Goal: Transaction & Acquisition: Purchase product/service

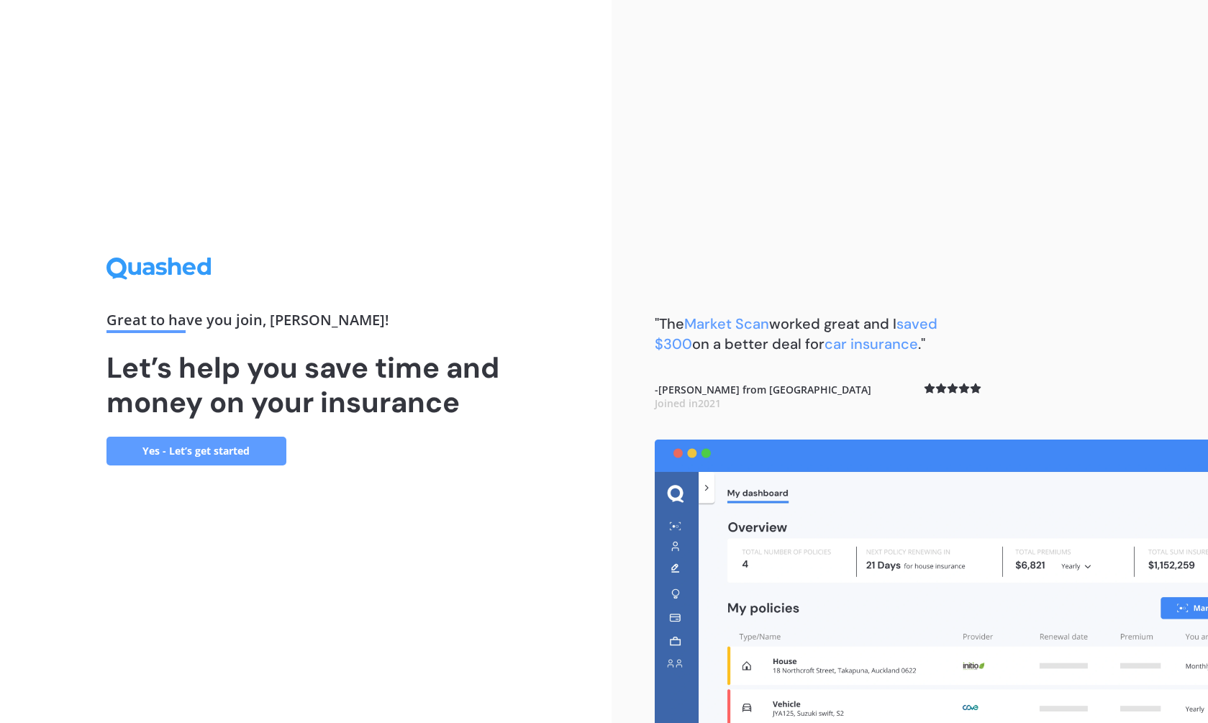
click at [245, 443] on link "Yes - Let’s get started" at bounding box center [197, 451] width 180 height 29
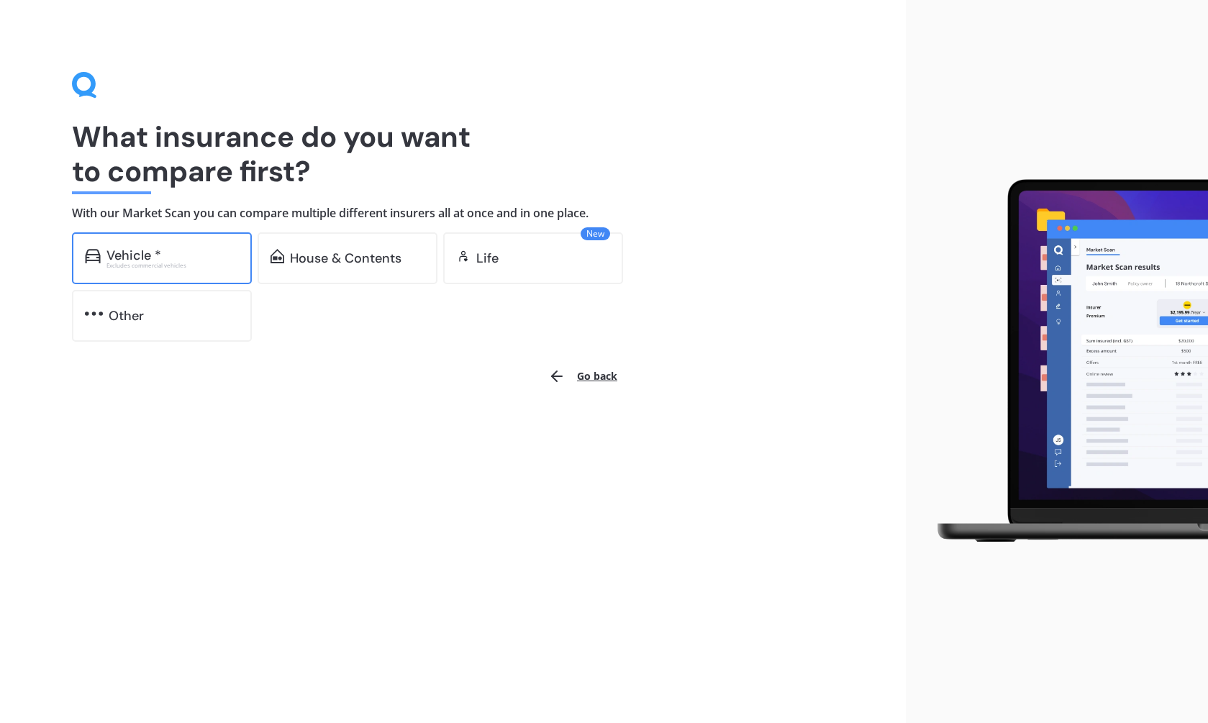
click at [154, 255] on div "Vehicle *" at bounding box center [134, 255] width 55 height 14
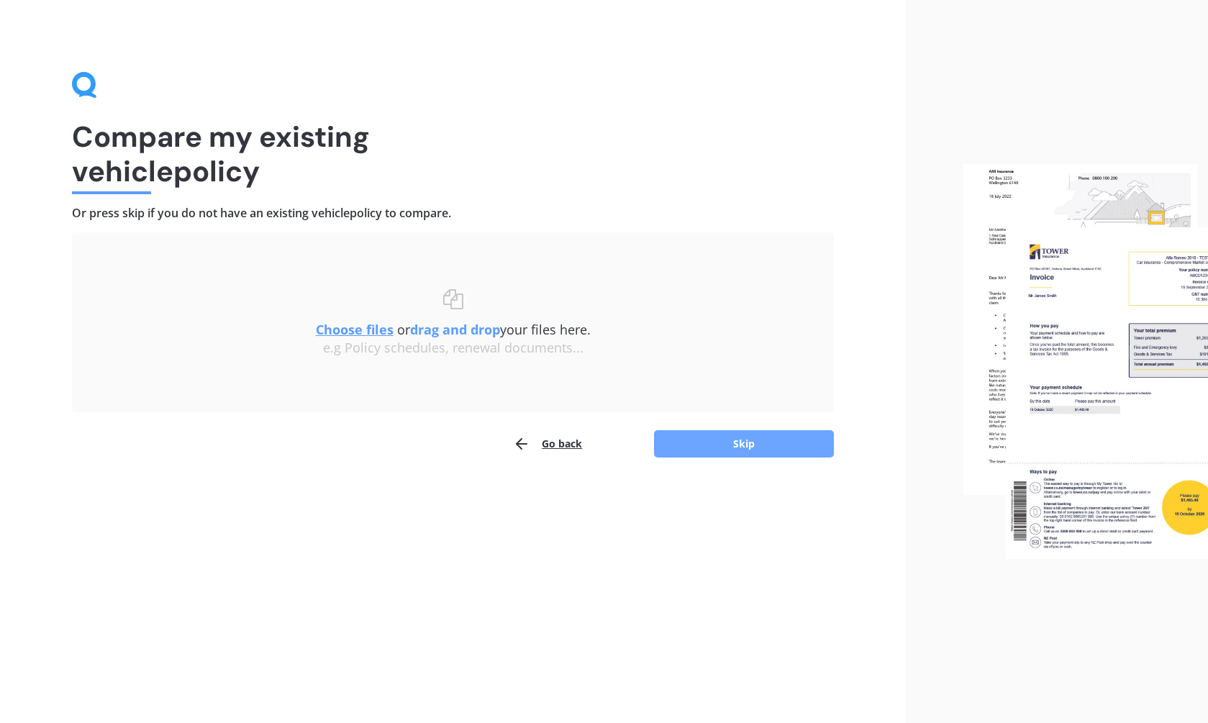
click at [707, 443] on button "Skip" at bounding box center [744, 443] width 180 height 27
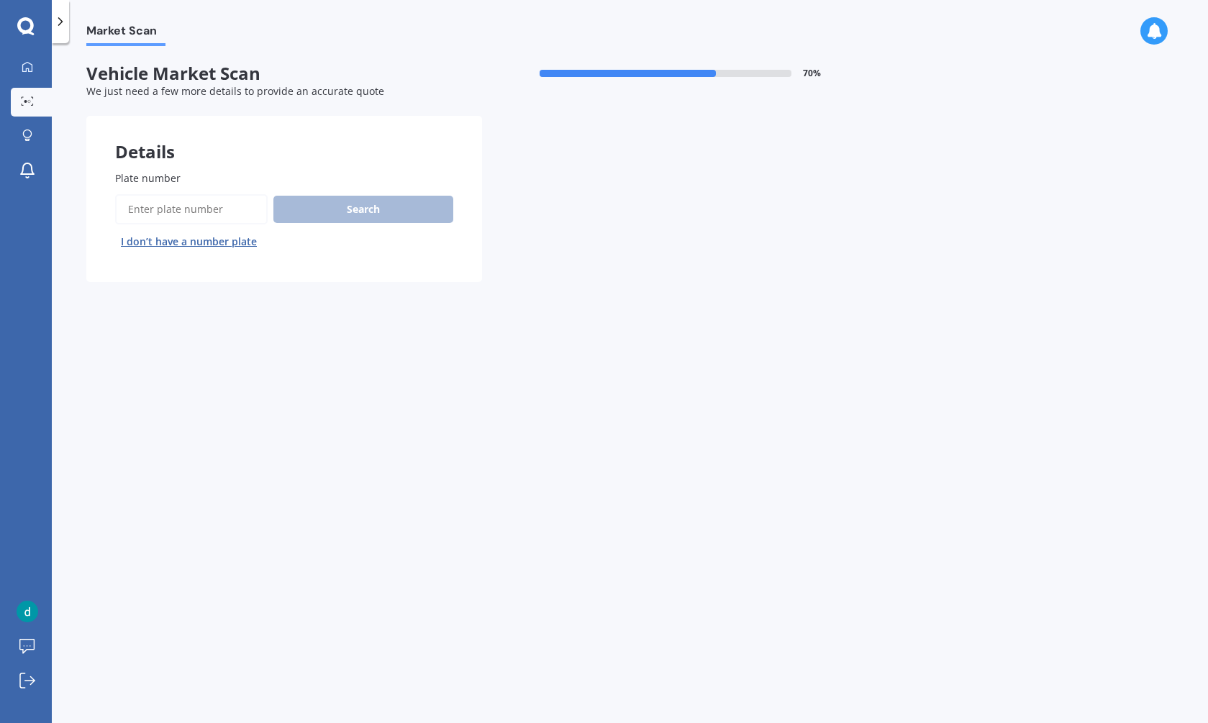
click at [190, 178] on label "Plate number" at bounding box center [281, 178] width 332 height 15
click at [190, 194] on input "Plate number" at bounding box center [191, 209] width 153 height 30
type input "pur763"
click at [291, 206] on button "Search" at bounding box center [363, 209] width 180 height 27
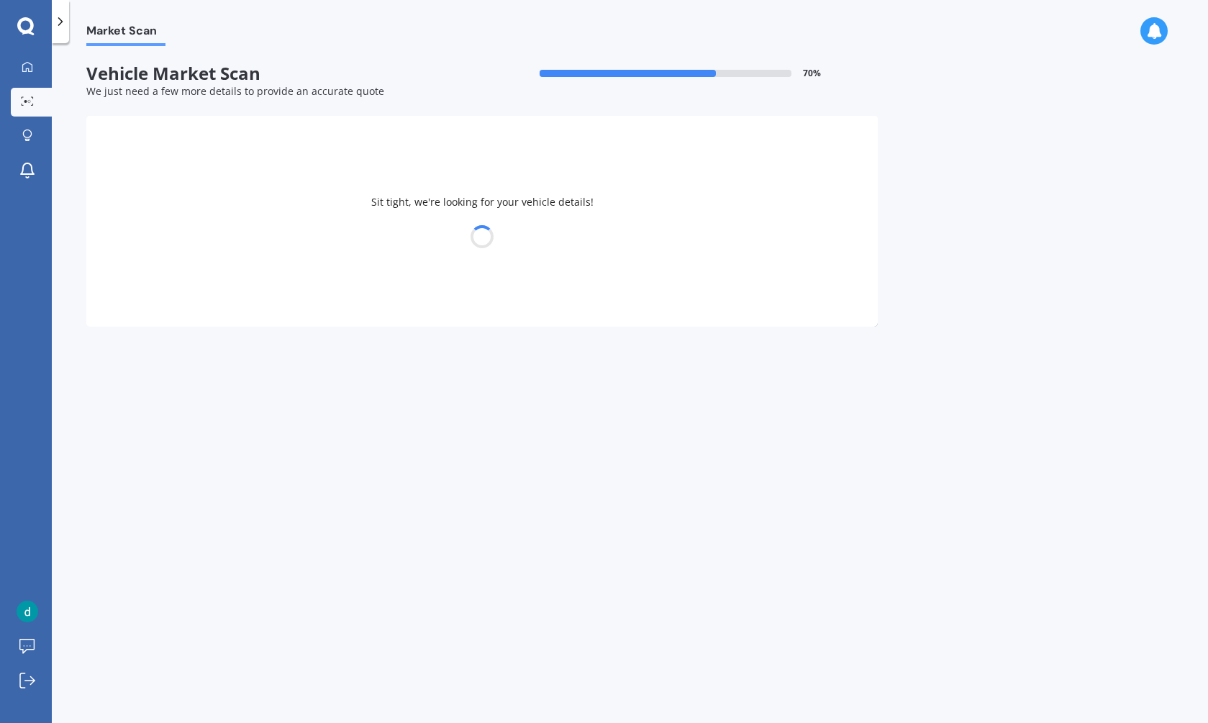
select select "SKODA"
select select "KODIAQ"
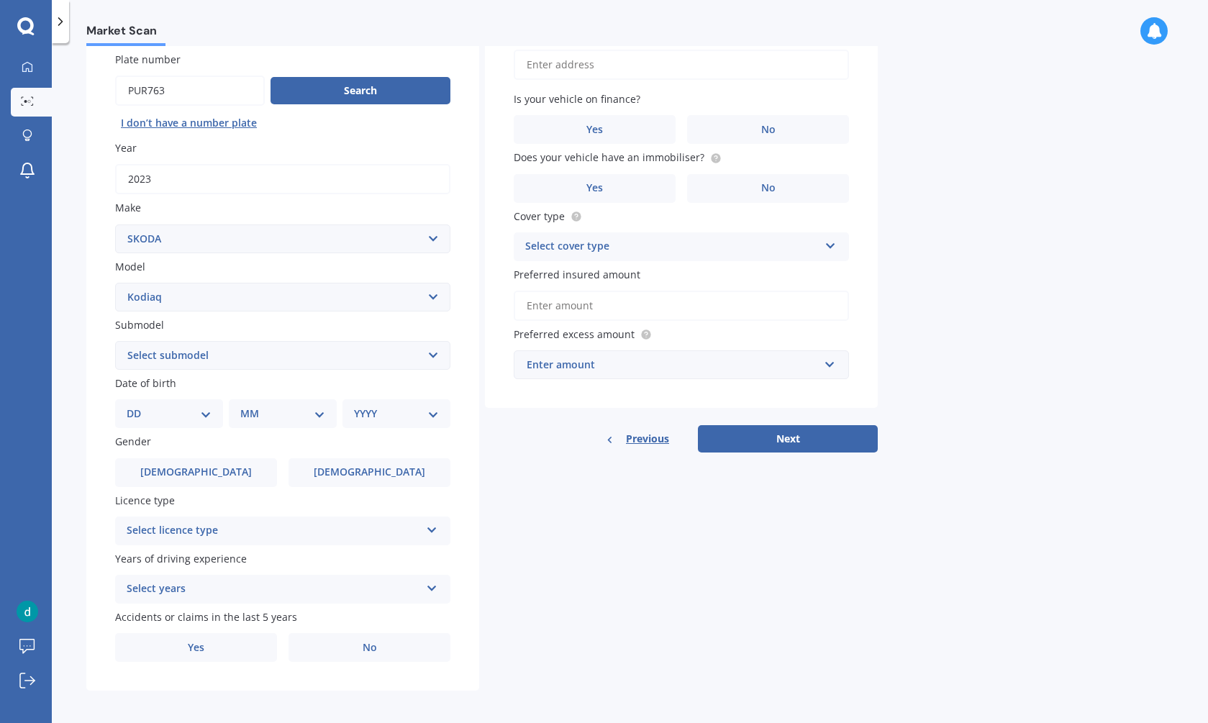
select select "29"
select select "07"
select select "1956"
click at [194, 467] on span "[DEMOGRAPHIC_DATA]" at bounding box center [196, 472] width 114 height 12
click at [0, 0] on input "[DEMOGRAPHIC_DATA]" at bounding box center [0, 0] width 0 height 0
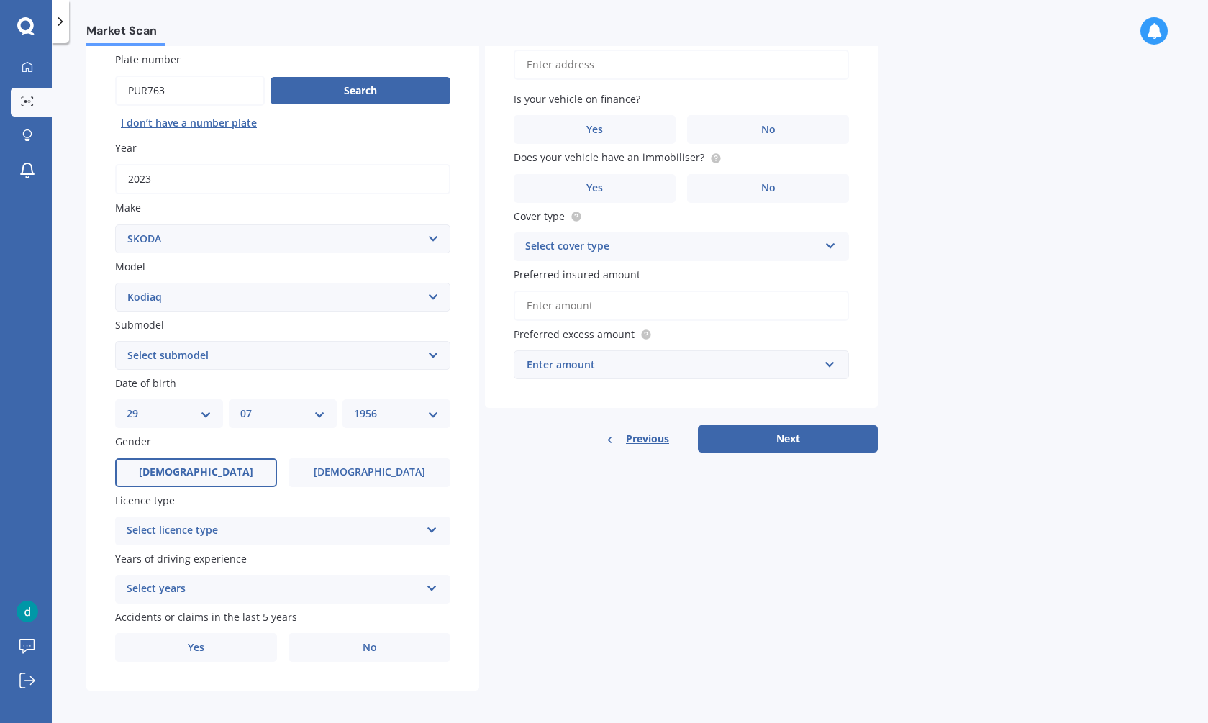
click at [430, 524] on icon at bounding box center [432, 527] width 12 height 10
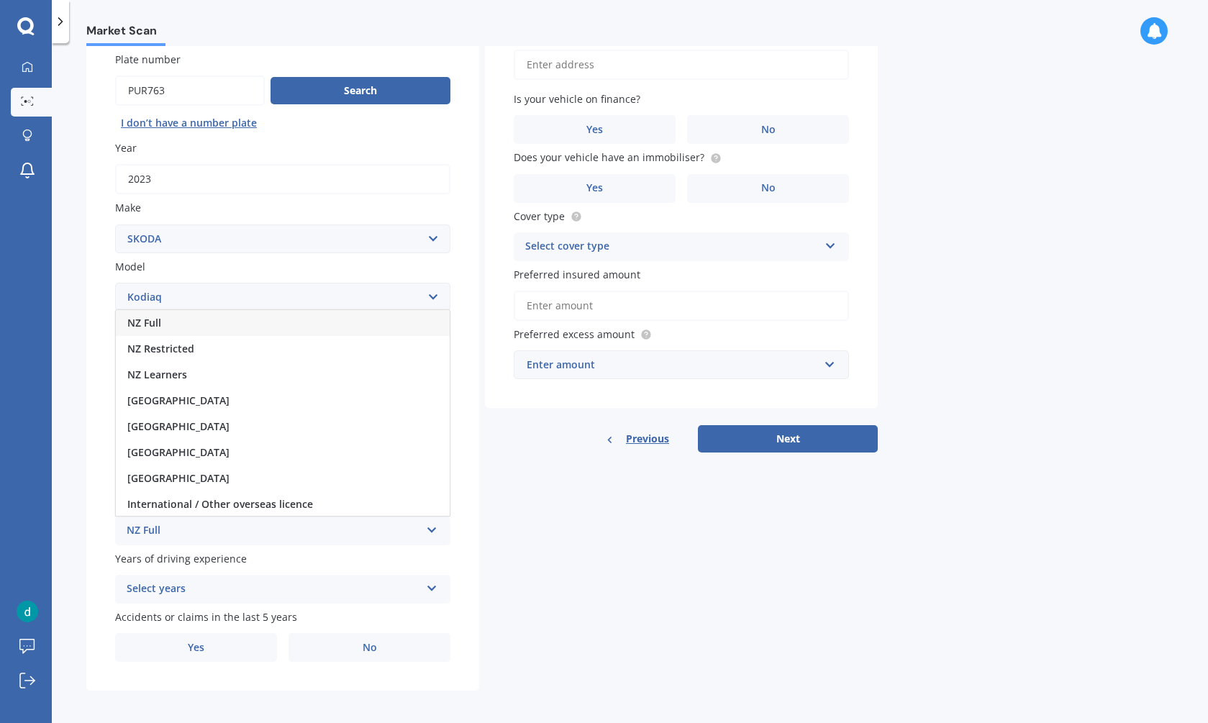
click at [143, 317] on span "NZ Full" at bounding box center [144, 323] width 34 height 14
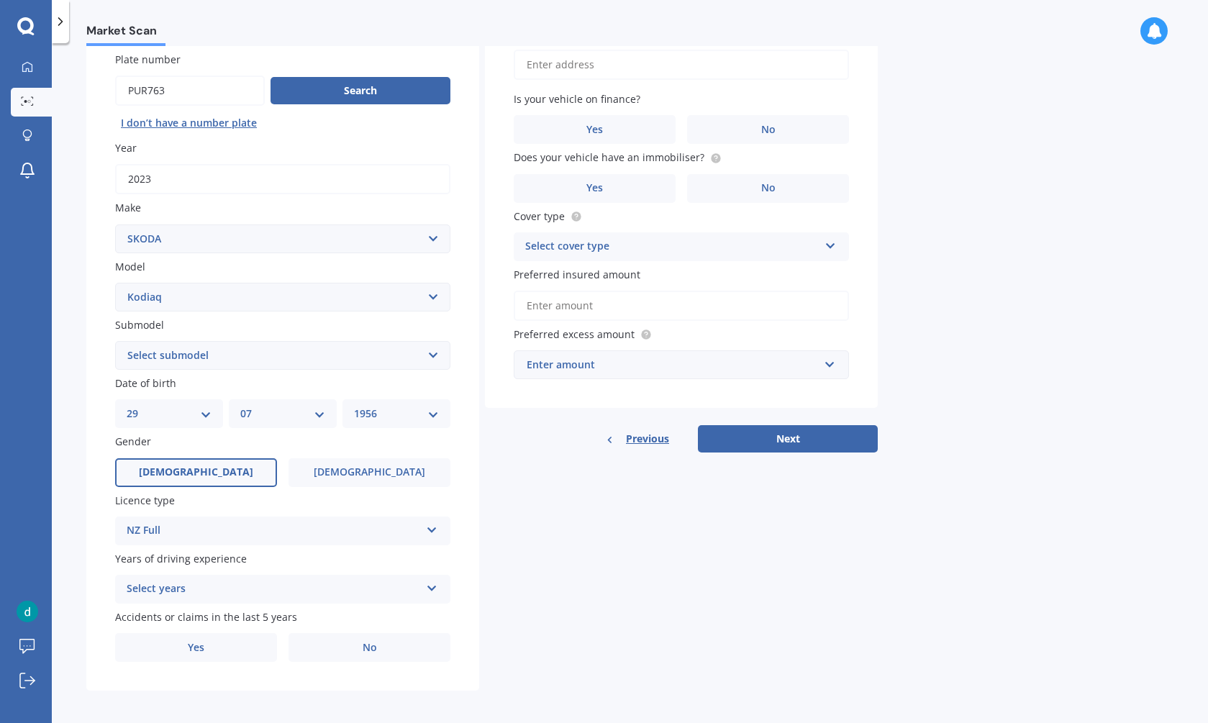
click at [432, 581] on icon at bounding box center [432, 586] width 12 height 10
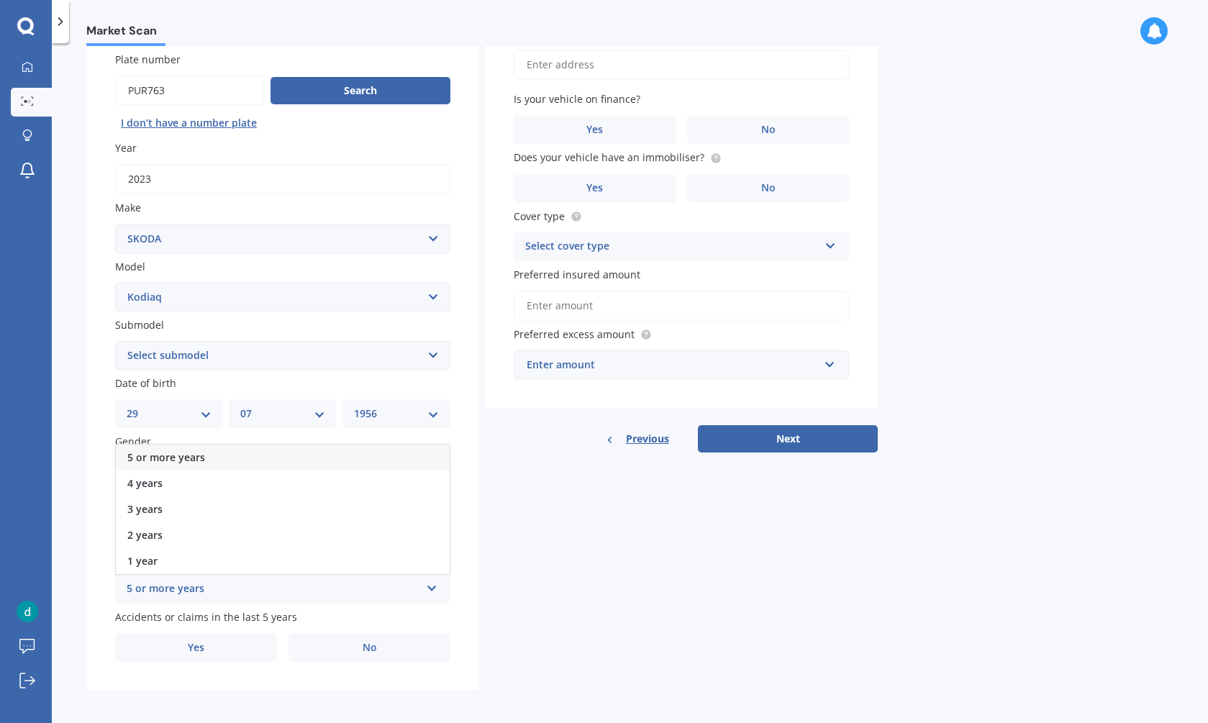
click at [191, 581] on div "5 or more years" at bounding box center [274, 589] width 294 height 17
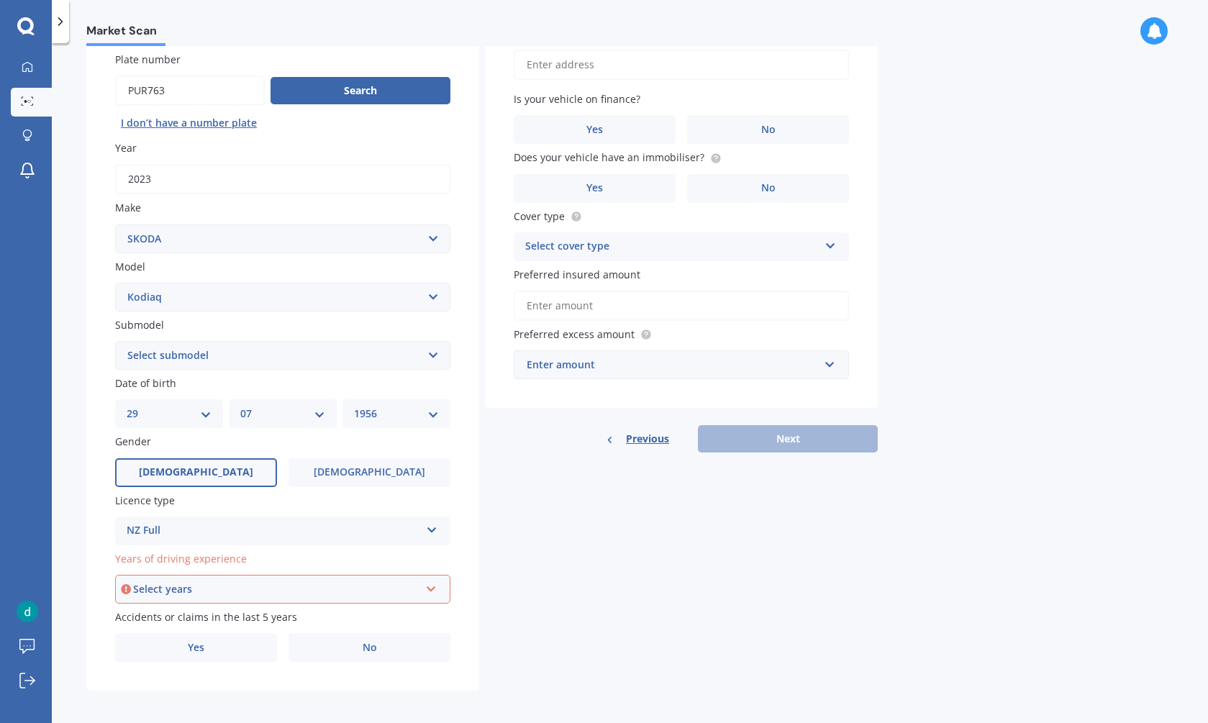
click at [218, 585] on div "Select years" at bounding box center [276, 589] width 286 height 16
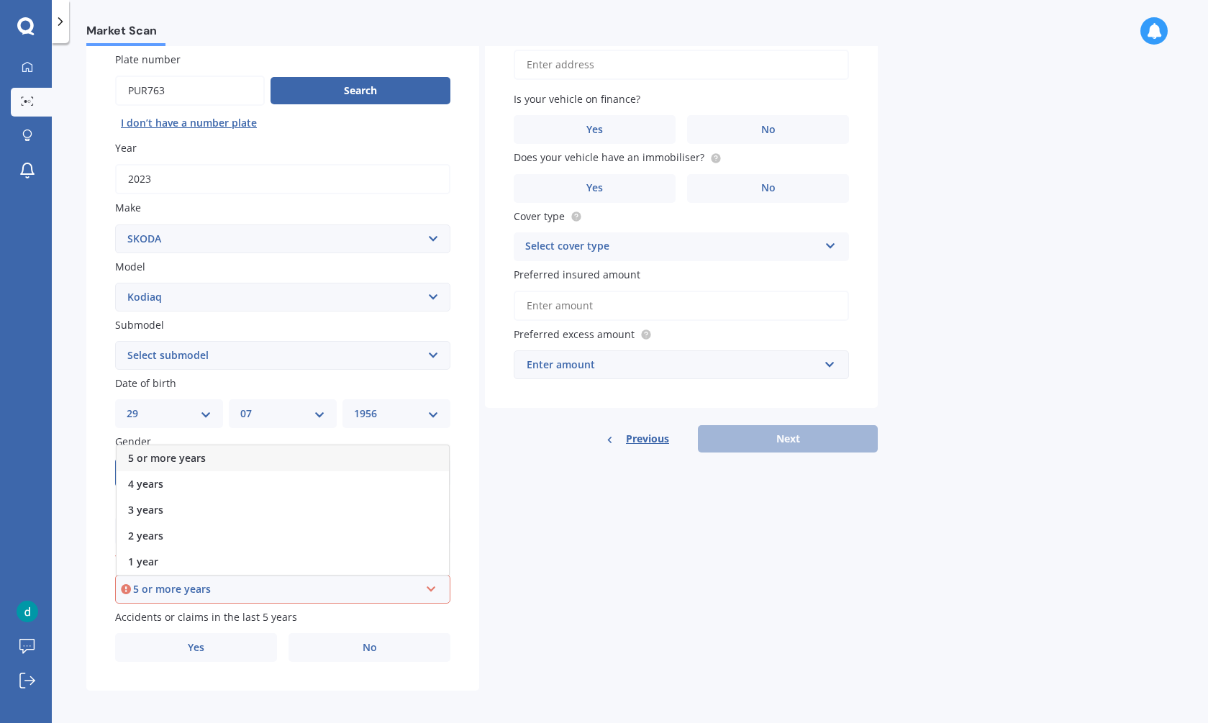
click at [172, 451] on span "5 or more years" at bounding box center [167, 458] width 78 height 14
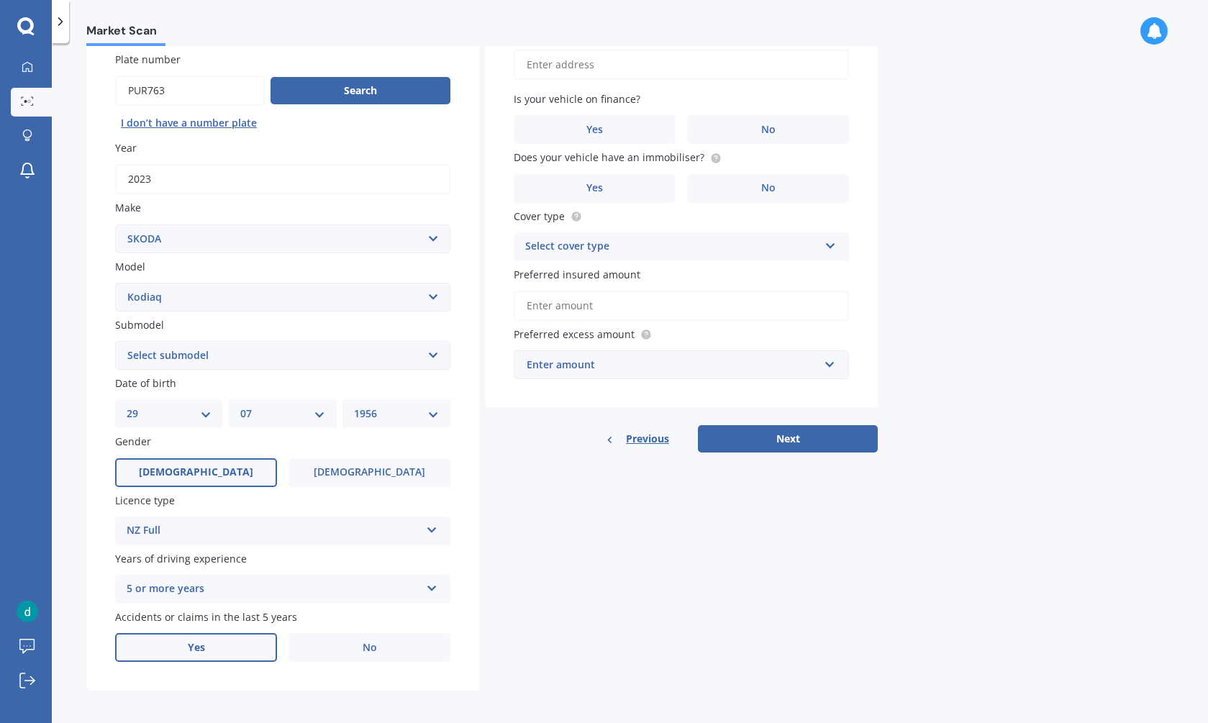
click at [203, 642] on span "Yes" at bounding box center [196, 648] width 17 height 12
click at [0, 0] on input "Yes" at bounding box center [0, 0] width 0 height 0
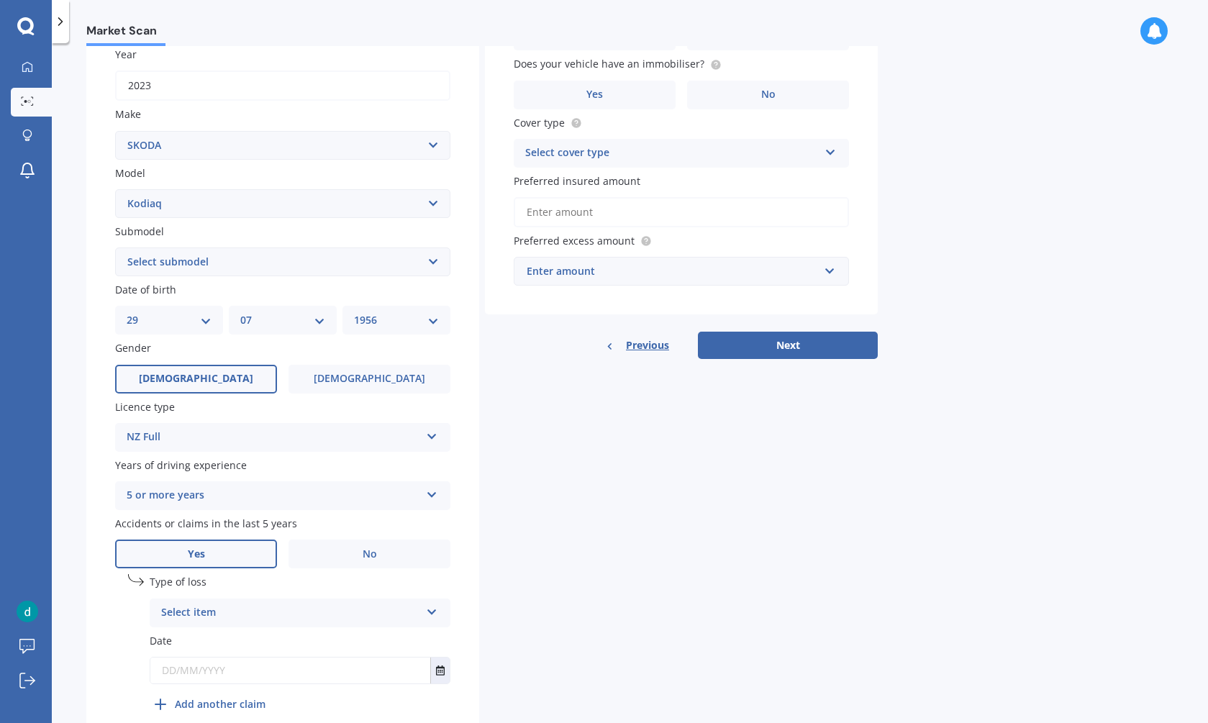
scroll to position [228, 0]
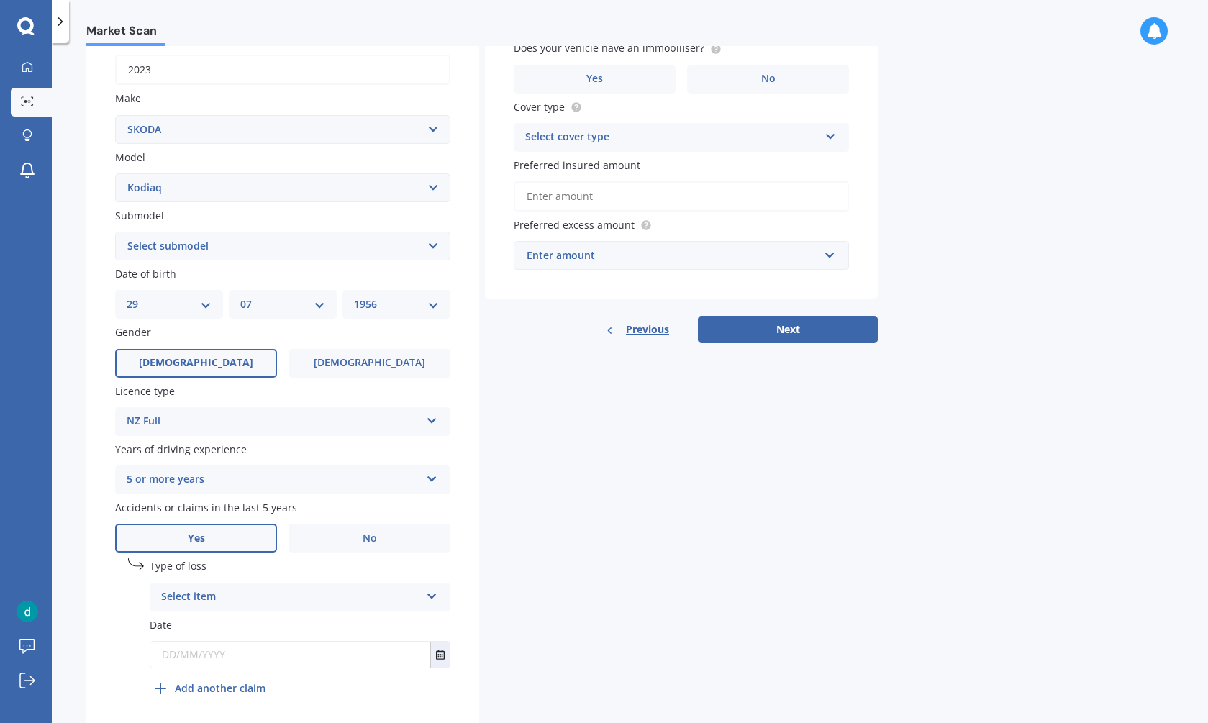
click at [431, 589] on icon at bounding box center [432, 594] width 12 height 10
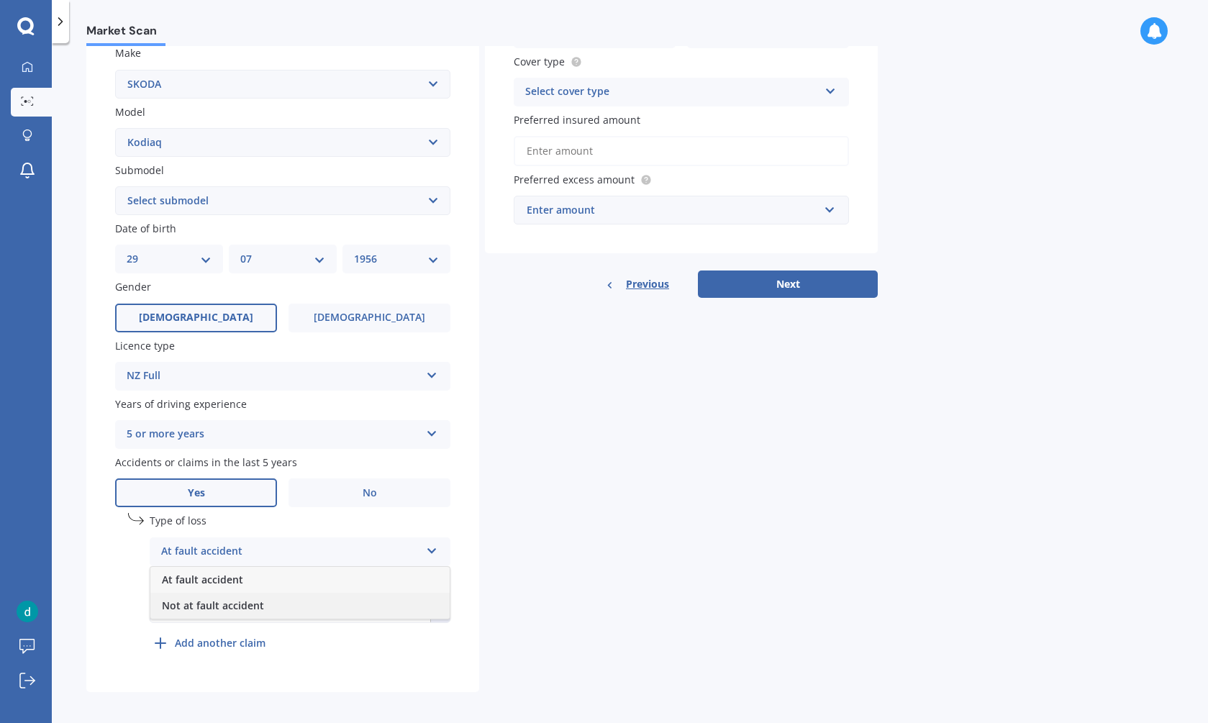
scroll to position [0, 0]
click at [240, 635] on b "Add another claim" at bounding box center [220, 642] width 91 height 15
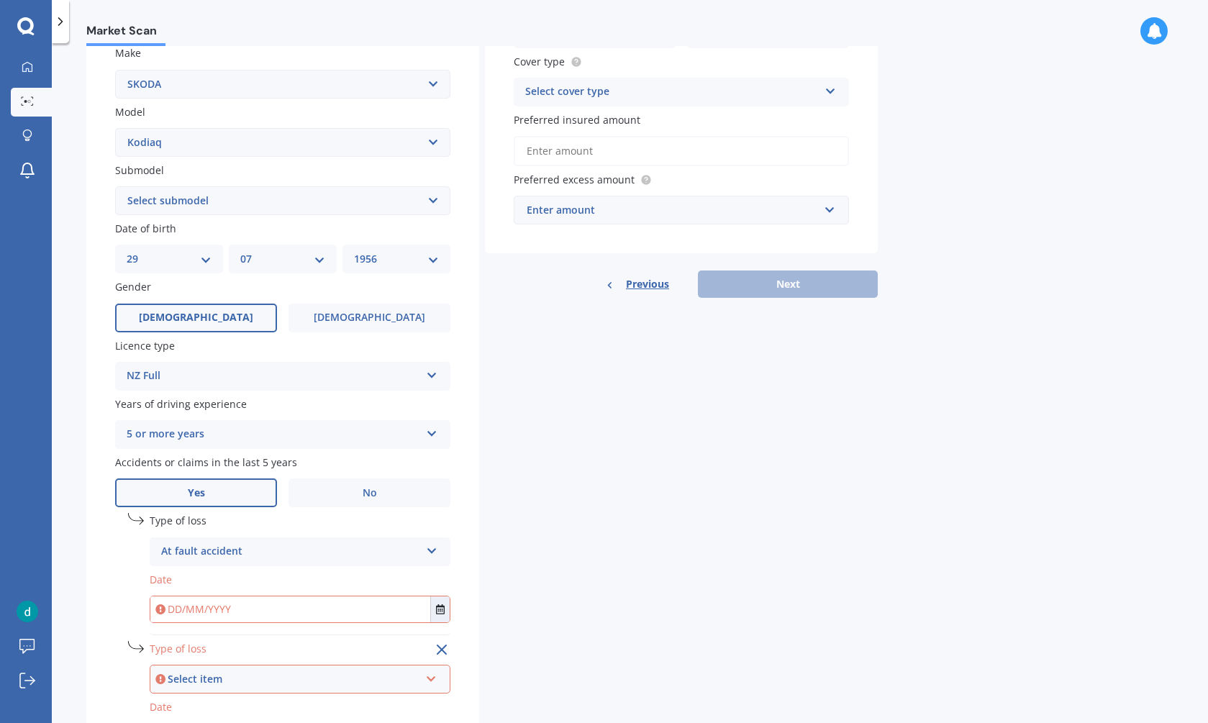
click at [241, 641] on label "Type of loss" at bounding box center [300, 648] width 301 height 15
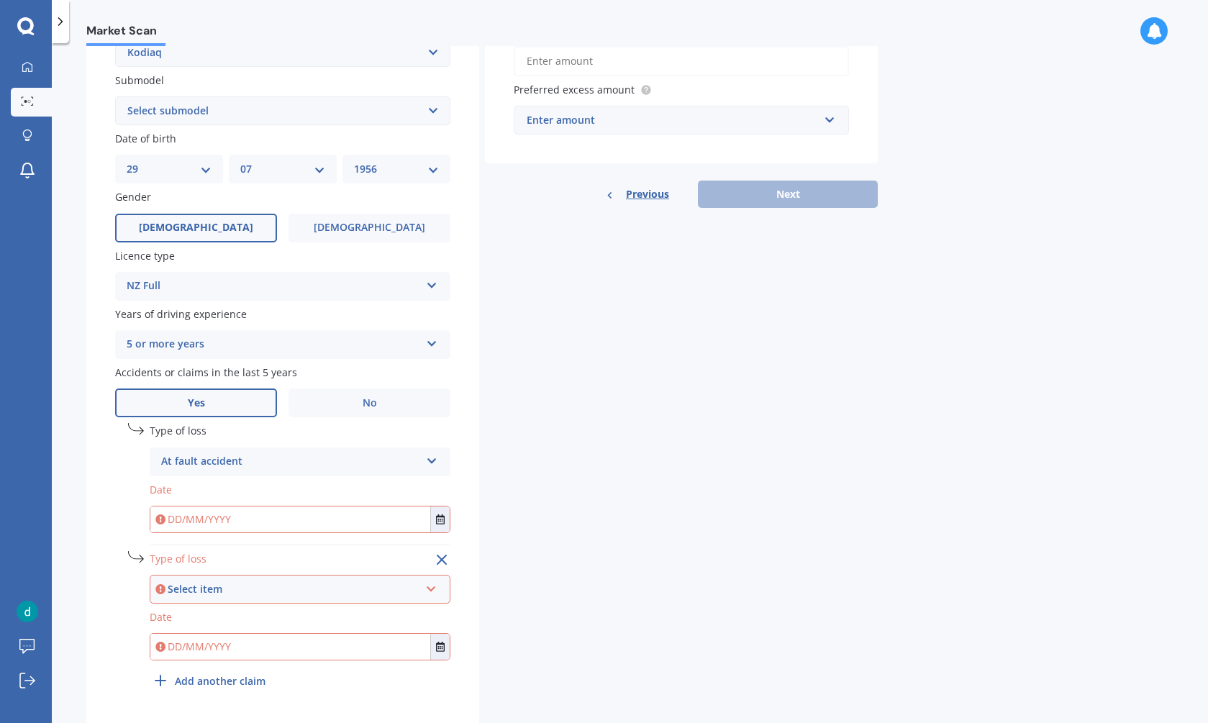
scroll to position [359, 0]
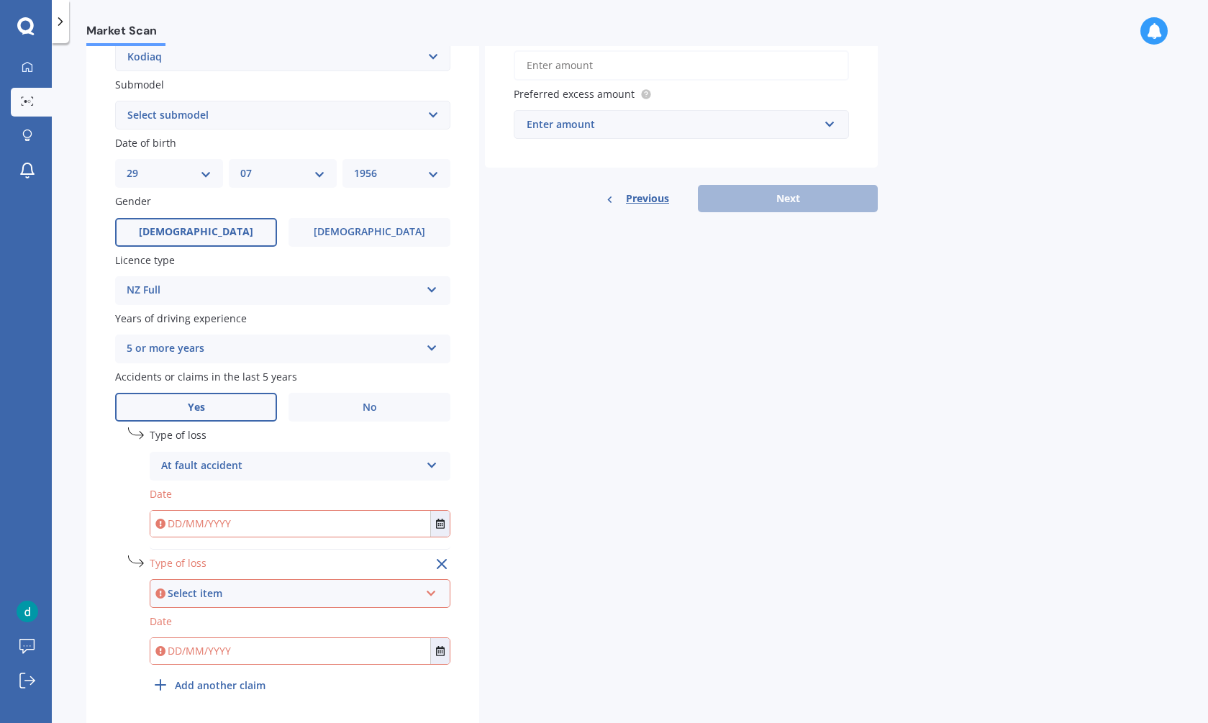
click at [438, 560] on line at bounding box center [442, 564] width 9 height 9
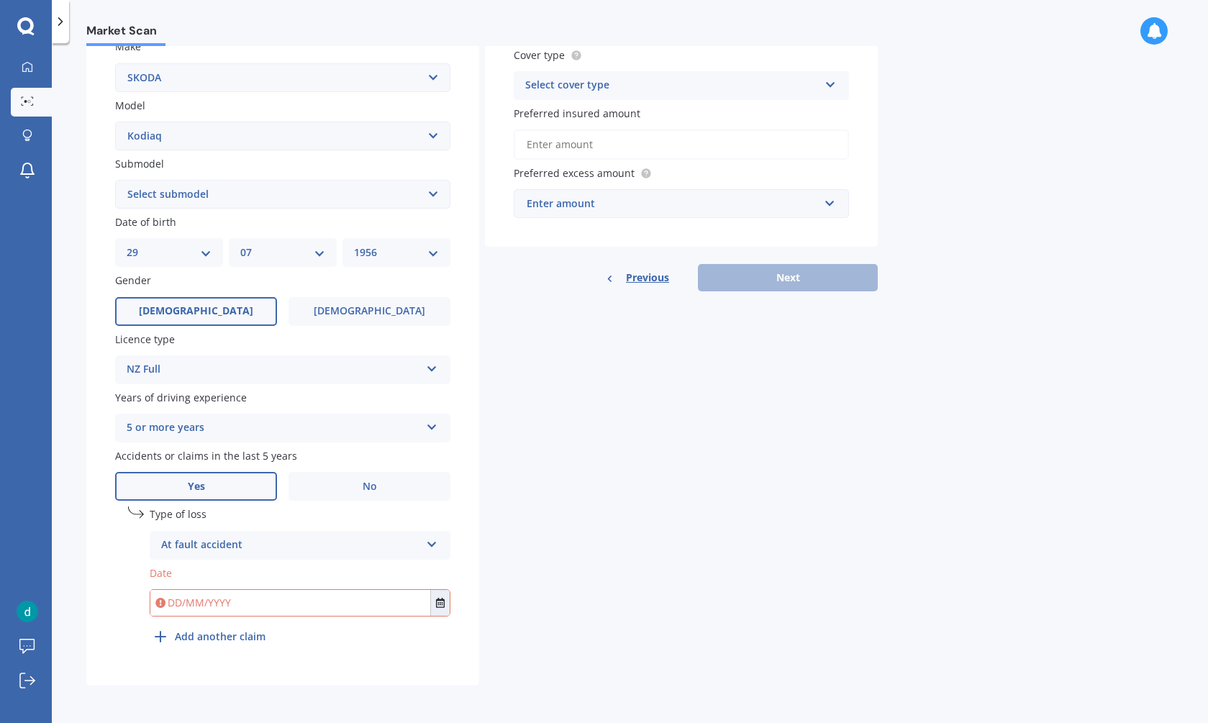
scroll to position [273, 0]
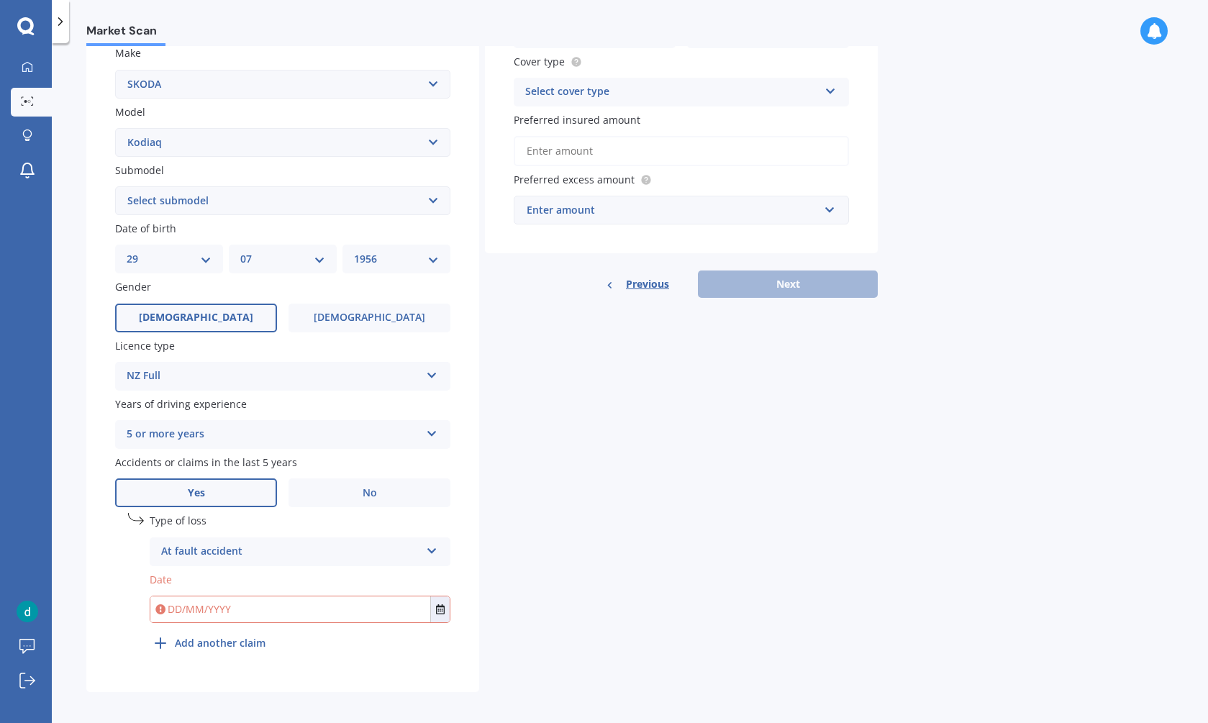
click at [223, 518] on label "Type of loss" at bounding box center [300, 520] width 301 height 15
click at [431, 543] on icon at bounding box center [432, 548] width 12 height 10
click at [176, 599] on span "Not at fault accident" at bounding box center [213, 606] width 102 height 14
click at [366, 487] on span "No" at bounding box center [370, 493] width 14 height 12
click at [0, 0] on input "No" at bounding box center [0, 0] width 0 height 0
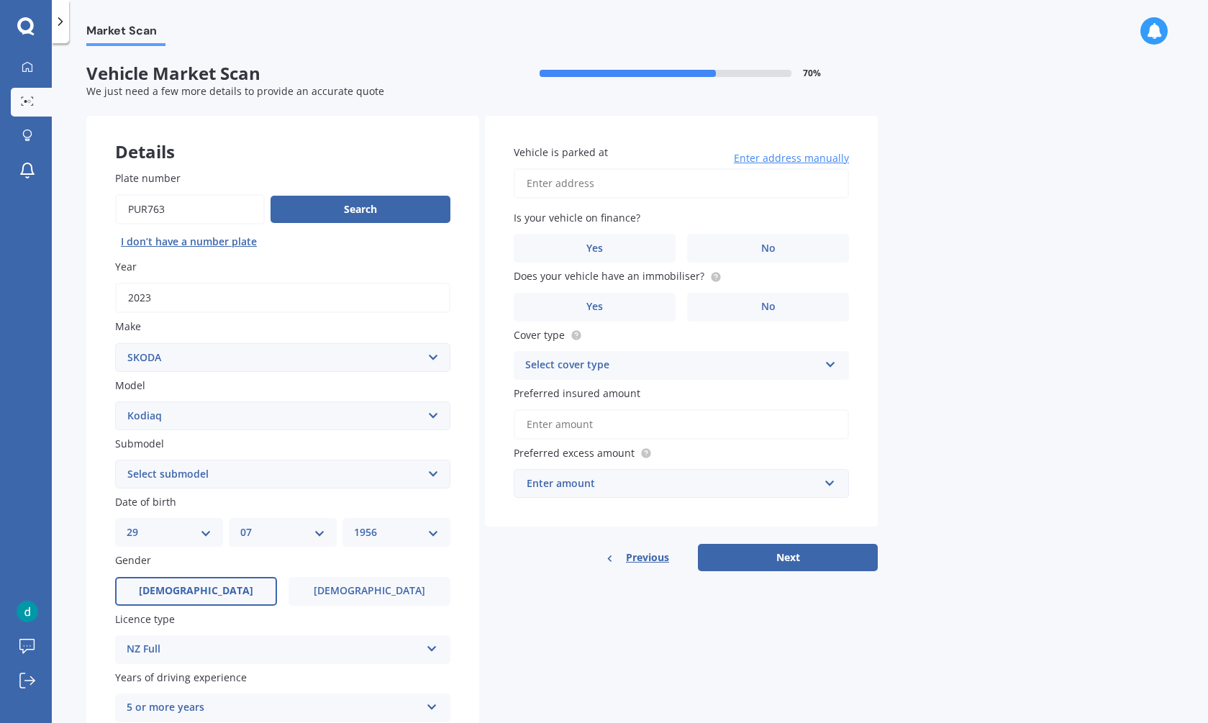
scroll to position [0, 0]
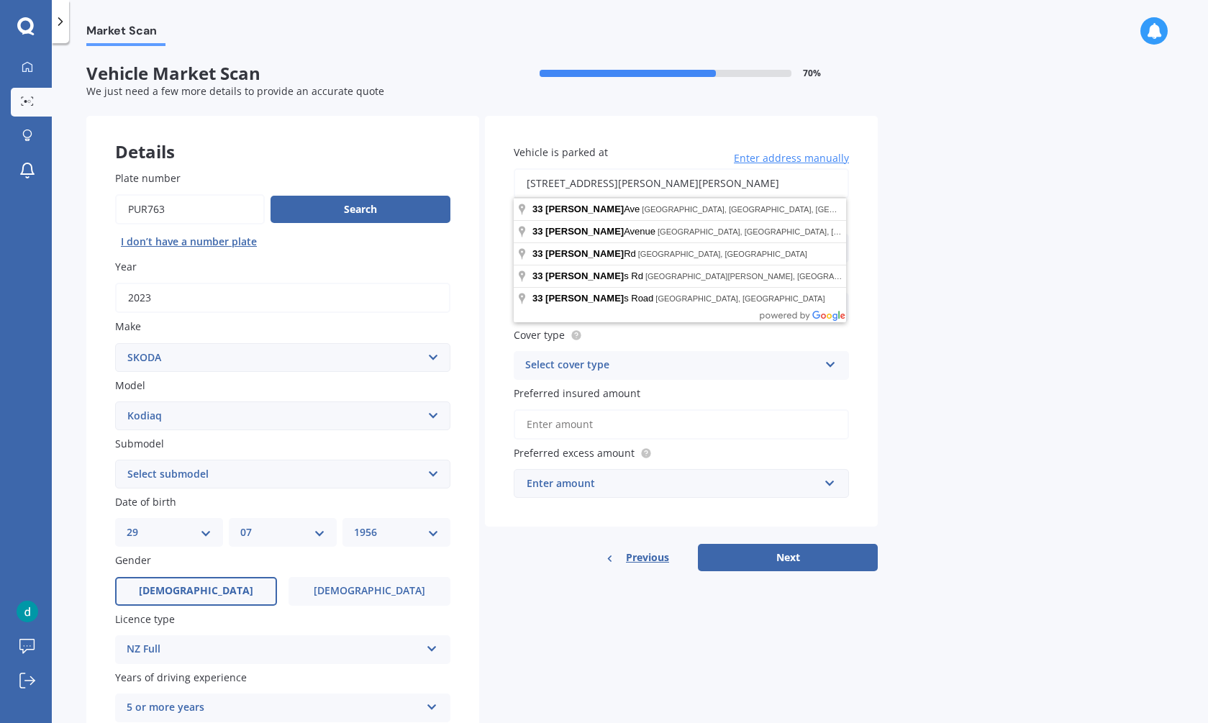
type input "[STREET_ADDRESS][PERSON_NAME][PERSON_NAME]"
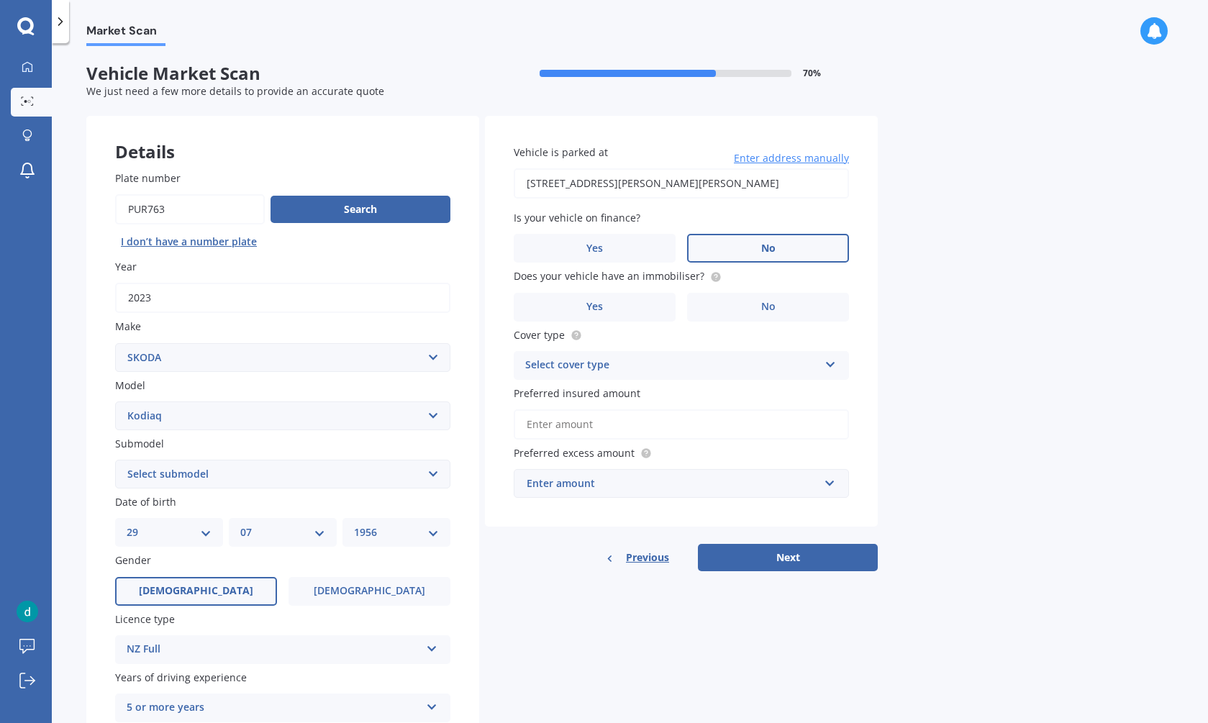
click at [764, 244] on span "No" at bounding box center [768, 249] width 14 height 12
click at [0, 0] on input "No" at bounding box center [0, 0] width 0 height 0
click at [753, 246] on label "No" at bounding box center [768, 248] width 162 height 29
click at [0, 0] on input "No" at bounding box center [0, 0] width 0 height 0
click at [770, 243] on span "No" at bounding box center [768, 249] width 14 height 12
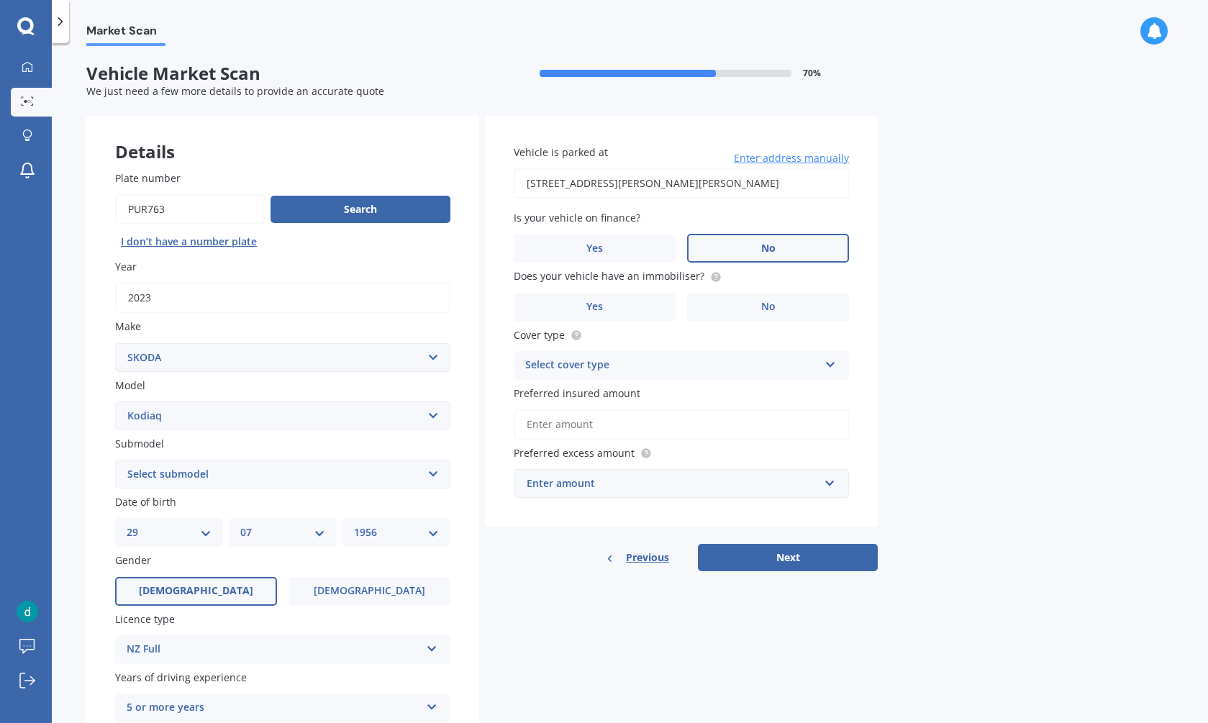
click at [0, 0] on input "No" at bounding box center [0, 0] width 0 height 0
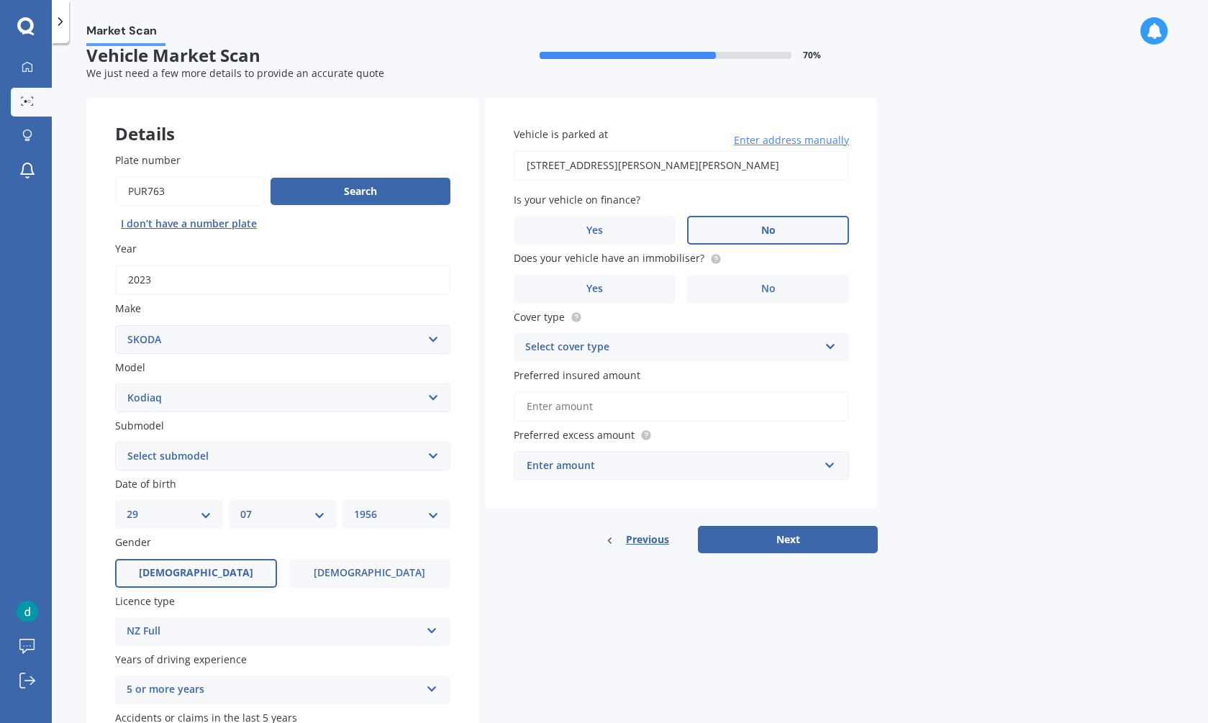
click at [769, 227] on span "No" at bounding box center [768, 231] width 14 height 12
click at [0, 0] on input "No" at bounding box center [0, 0] width 0 height 0
click at [769, 227] on span "No" at bounding box center [768, 231] width 14 height 12
click at [0, 0] on input "No" at bounding box center [0, 0] width 0 height 0
click at [623, 293] on label "Yes" at bounding box center [595, 289] width 162 height 29
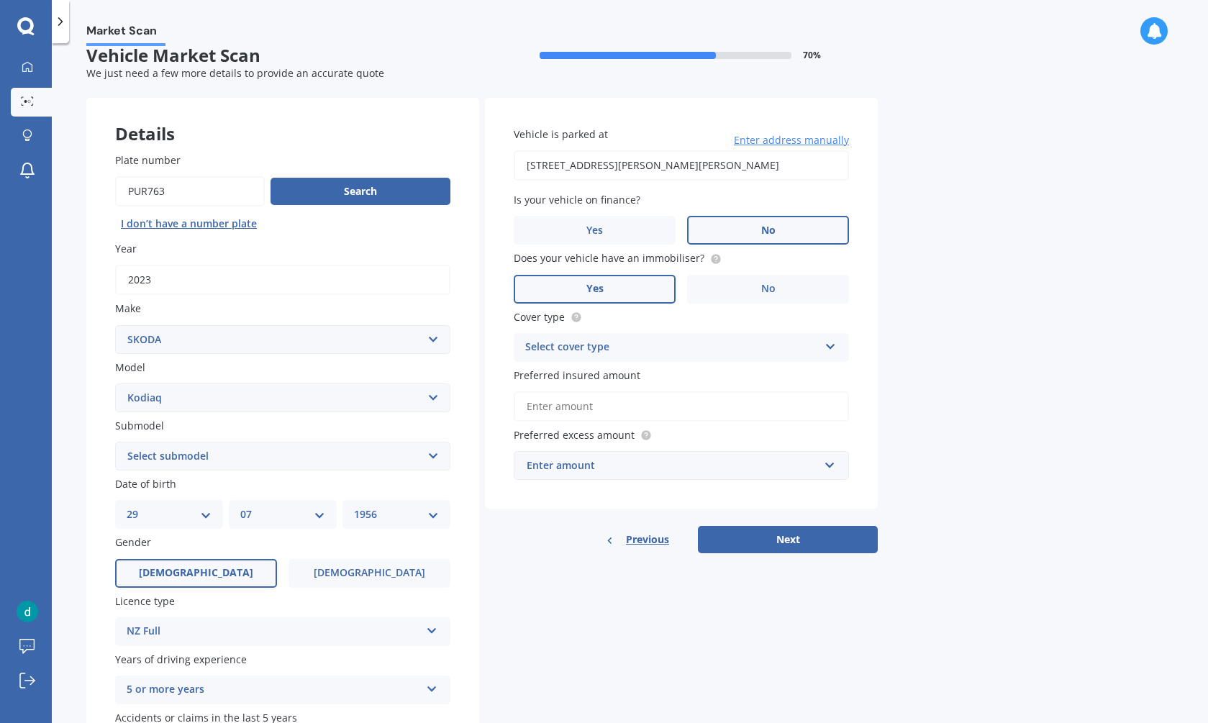
click at [0, 0] on input "Yes" at bounding box center [0, 0] width 0 height 0
click at [828, 341] on icon at bounding box center [831, 344] width 12 height 10
click at [579, 374] on span "Comprehensive" at bounding box center [564, 375] width 76 height 14
click at [574, 374] on span "Preferred insured amount" at bounding box center [577, 375] width 127 height 14
click at [574, 391] on input "Preferred insured amount" at bounding box center [681, 406] width 335 height 30
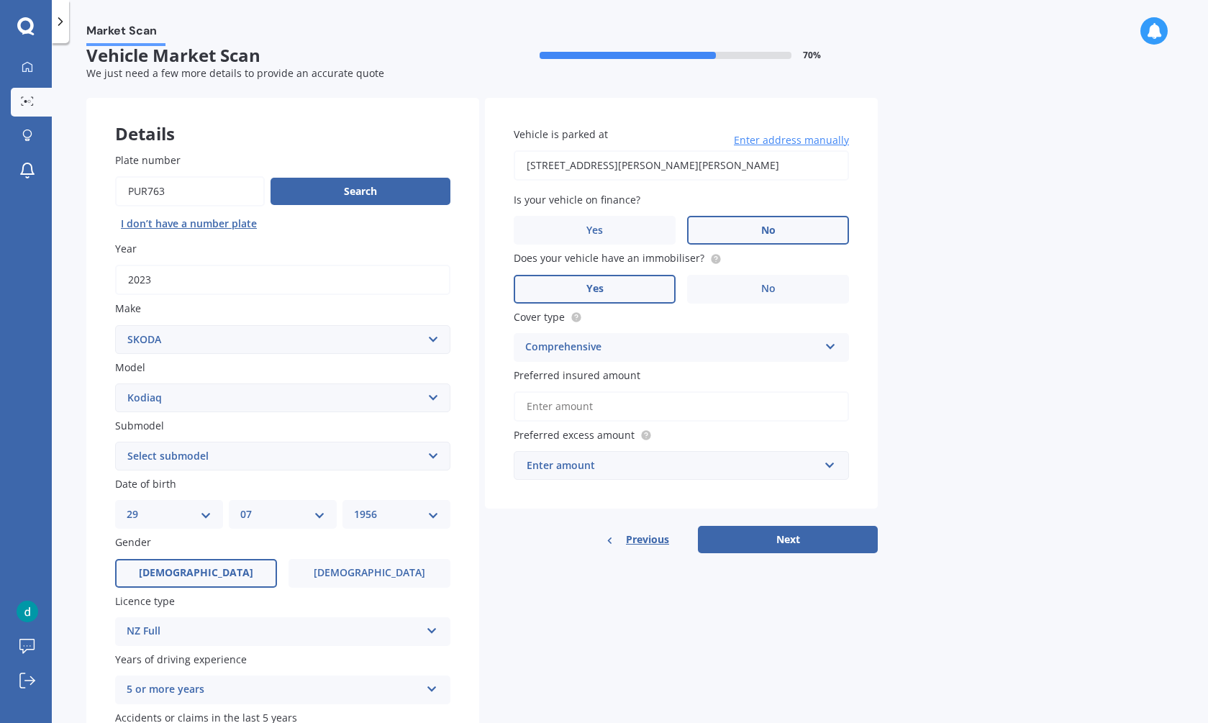
click at [823, 340] on div "Comprehensive Comprehensive Third Party, Fire & Theft Third Party" at bounding box center [681, 347] width 335 height 29
click at [615, 364] on div "Comprehensive" at bounding box center [682, 376] width 334 height 26
click at [605, 404] on input "Preferred insured amount" at bounding box center [681, 406] width 335 height 30
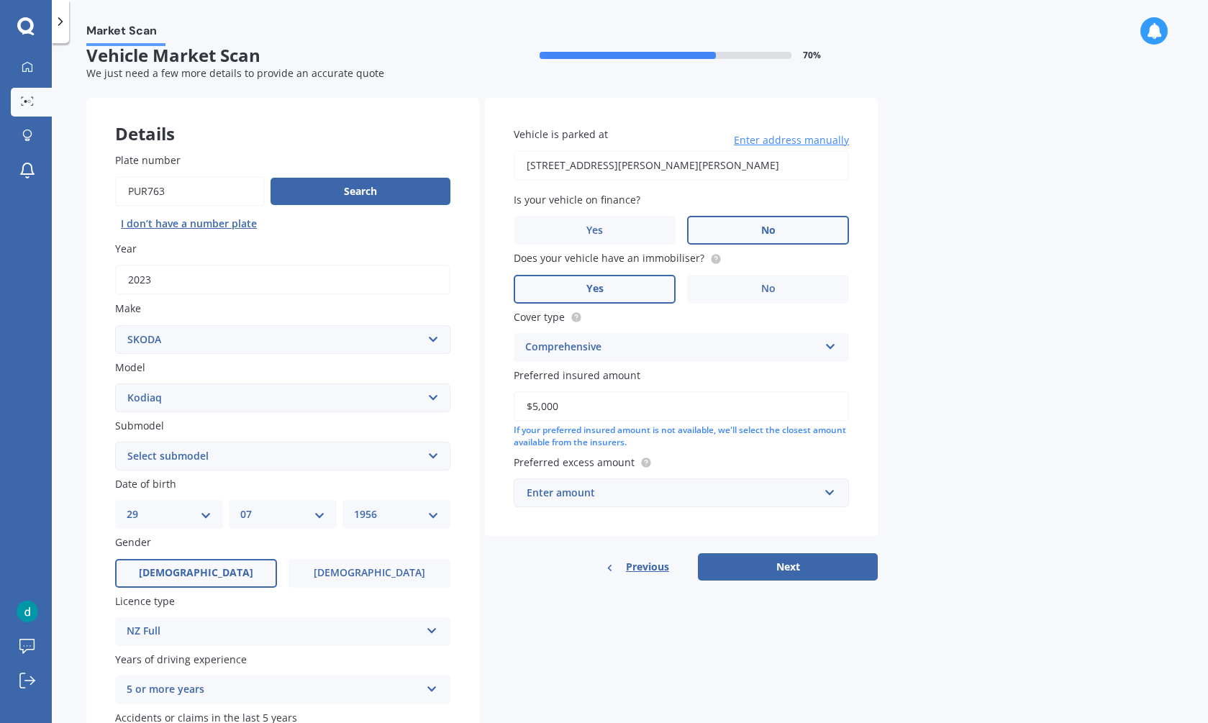
type input "$50,000"
click at [619, 485] on div "Enter amount" at bounding box center [673, 493] width 292 height 16
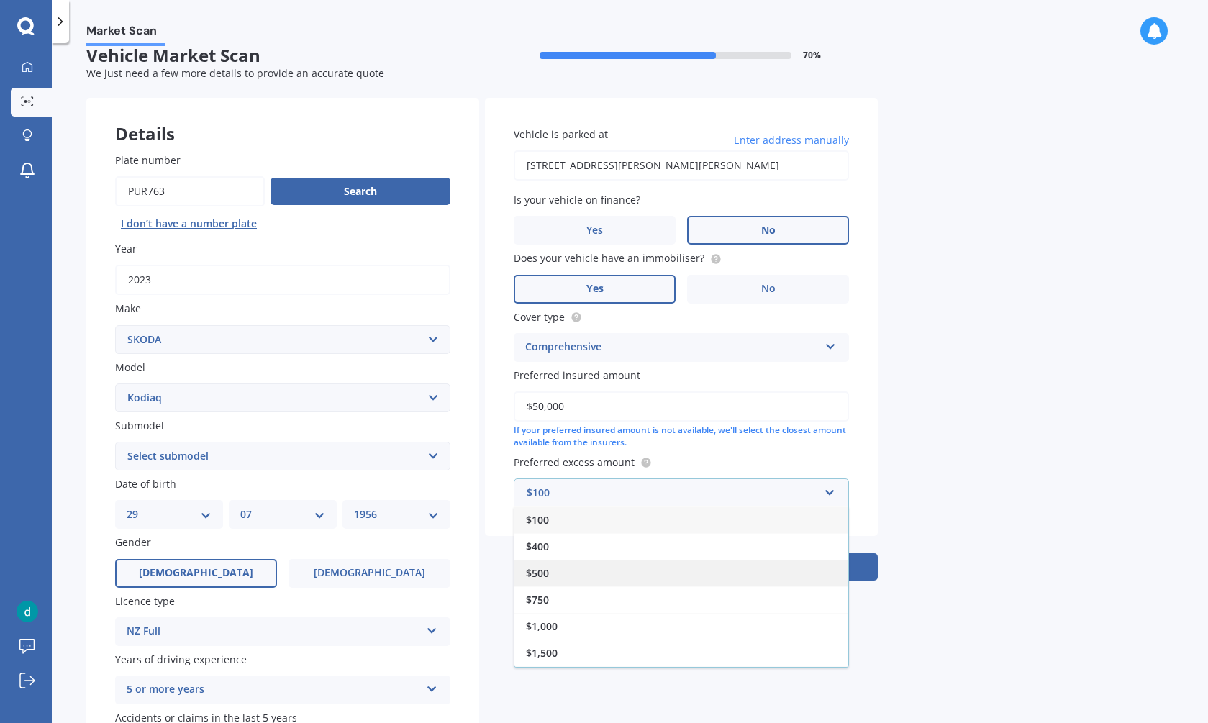
click at [554, 571] on div "$500" at bounding box center [682, 573] width 334 height 27
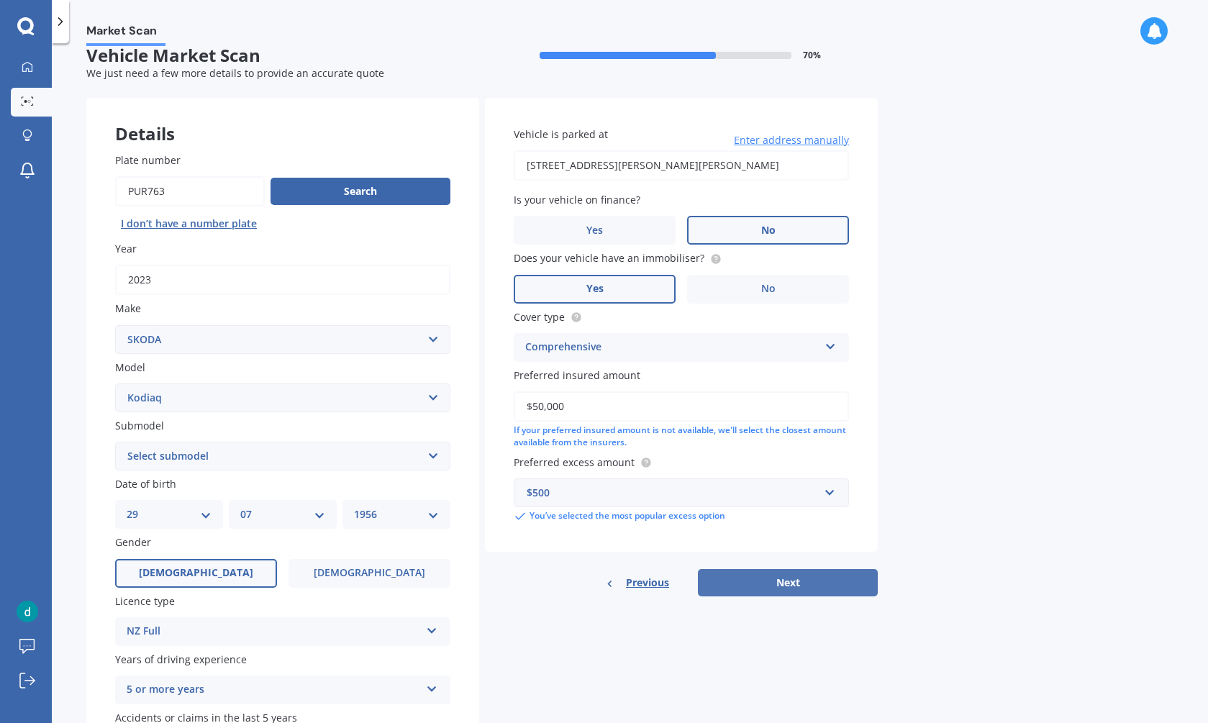
click at [761, 579] on button "Next" at bounding box center [788, 582] width 180 height 27
click at [798, 574] on div "Previous Next" at bounding box center [681, 582] width 393 height 27
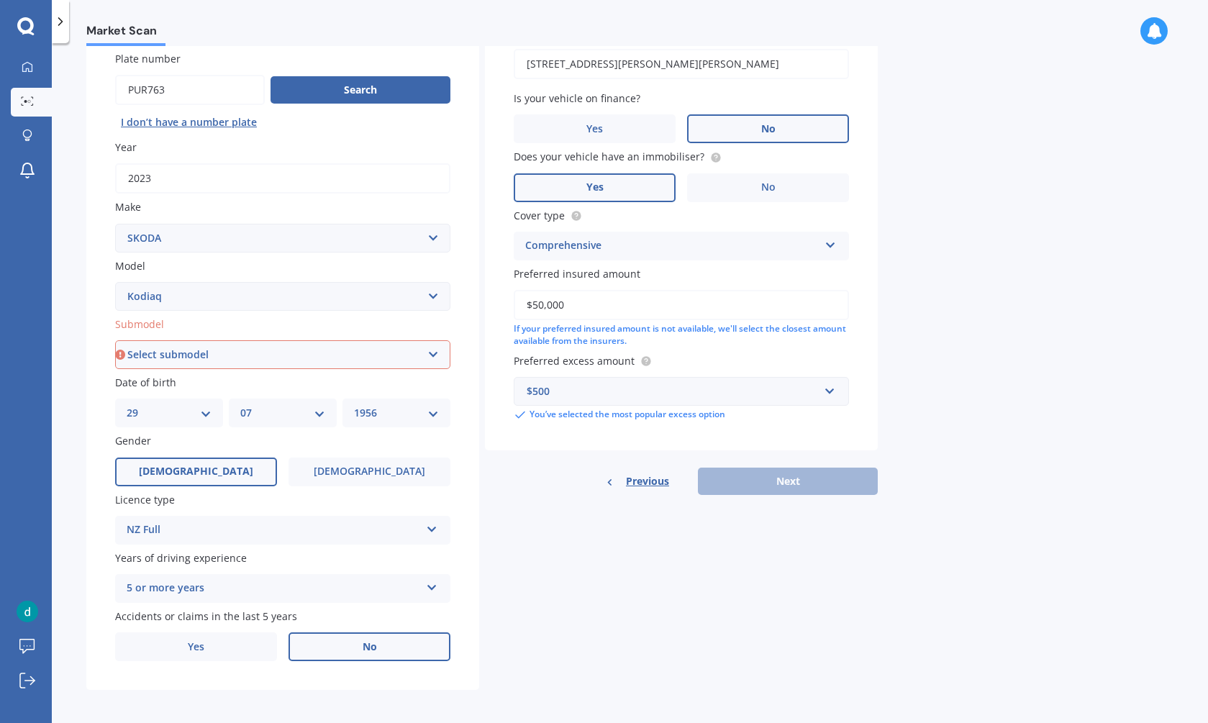
scroll to position [119, 0]
select select "TURBO PETROL TSI"
click at [779, 473] on button "Next" at bounding box center [788, 482] width 180 height 27
select select "29"
select select "07"
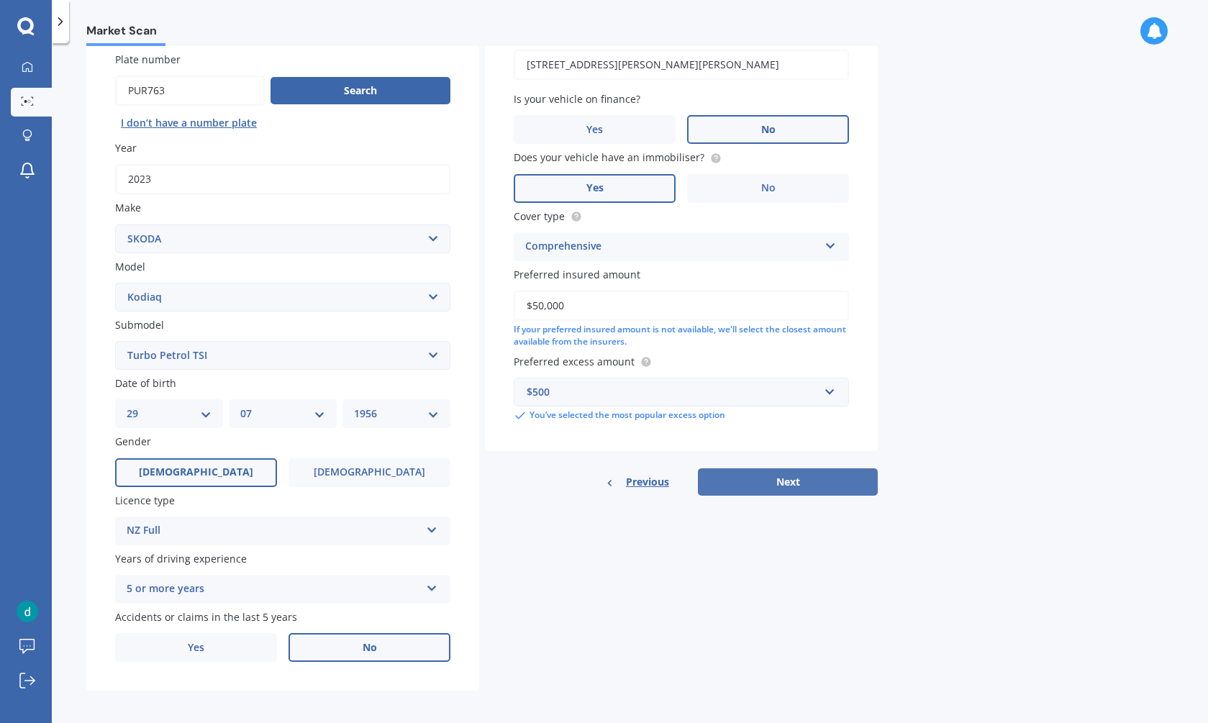
select select "1956"
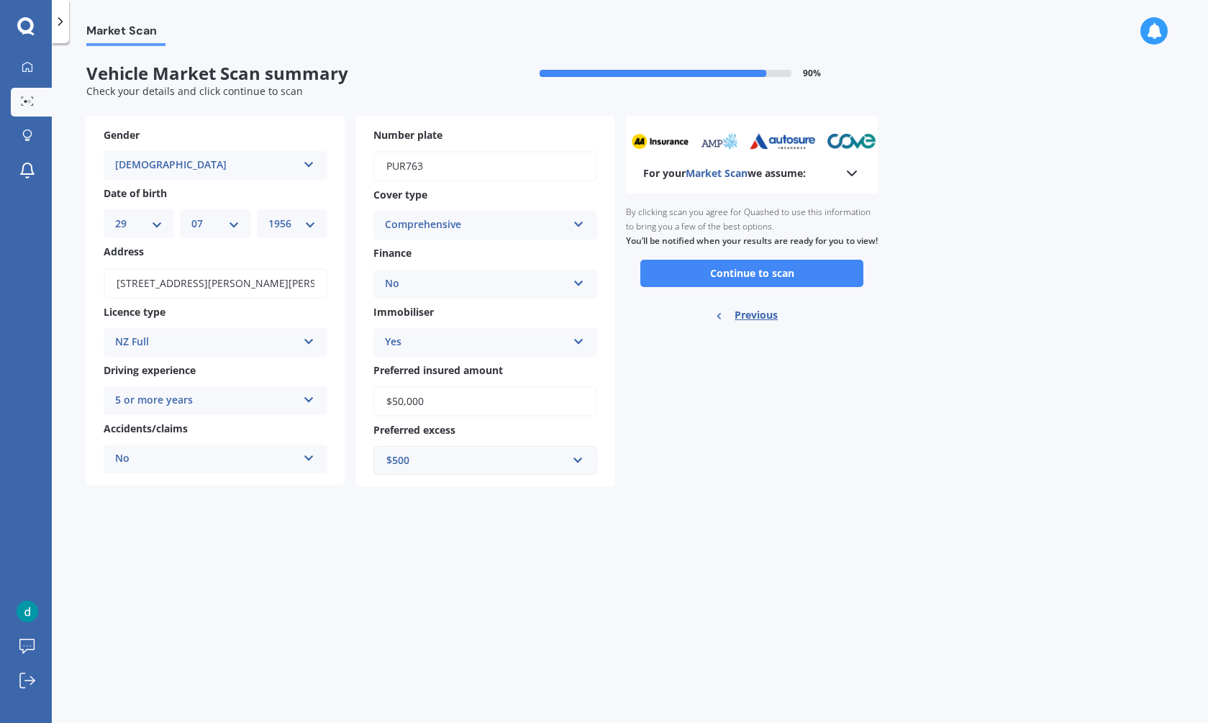
scroll to position [0, 0]
click at [746, 283] on button "Continue to scan" at bounding box center [752, 273] width 223 height 27
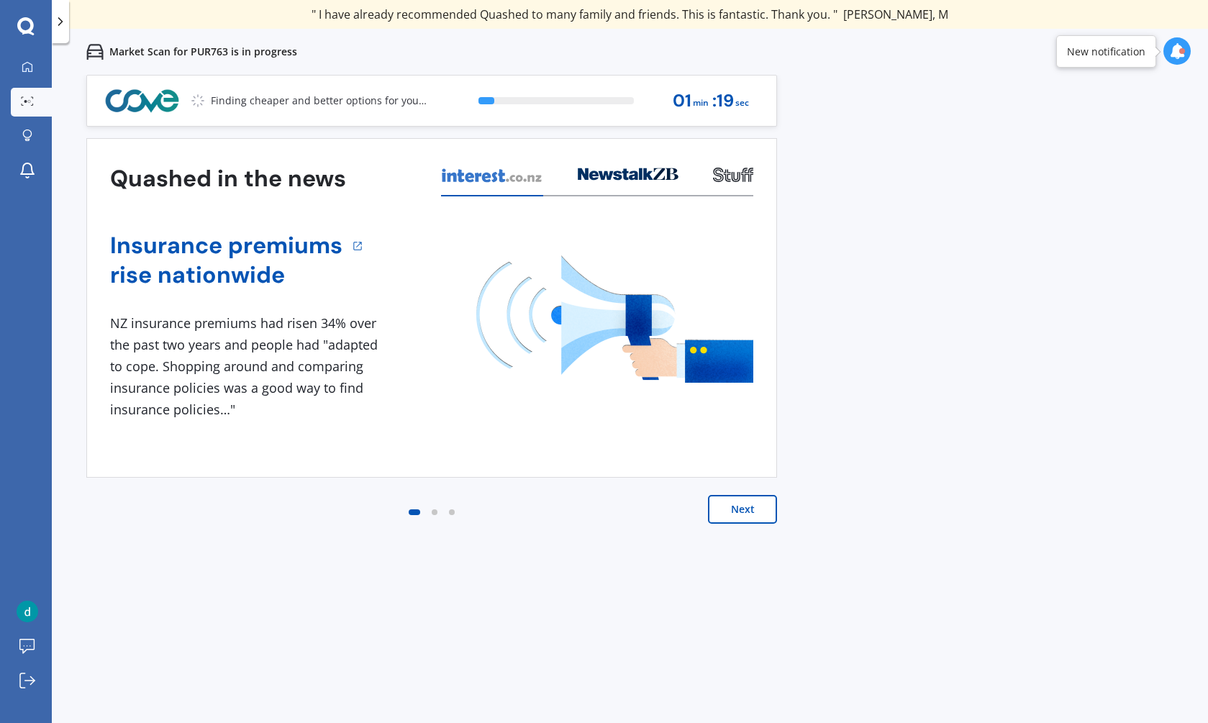
click at [754, 510] on button "Next" at bounding box center [742, 509] width 69 height 29
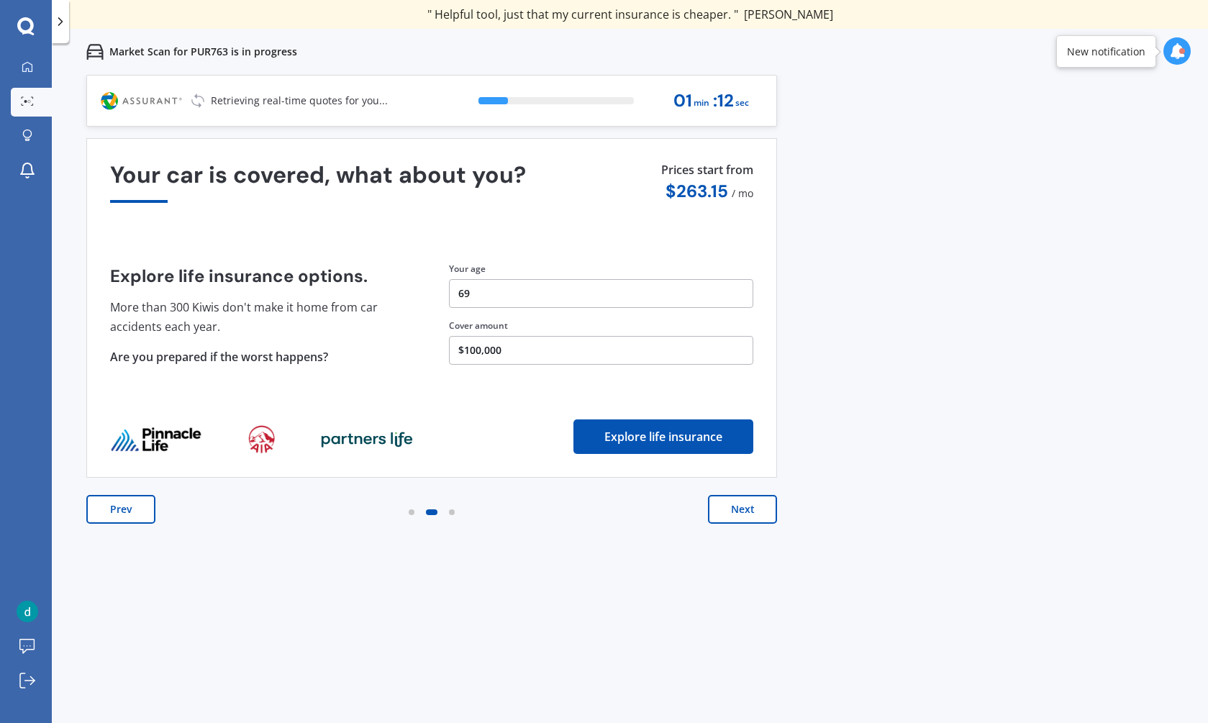
click at [754, 510] on button "Next" at bounding box center [742, 509] width 69 height 29
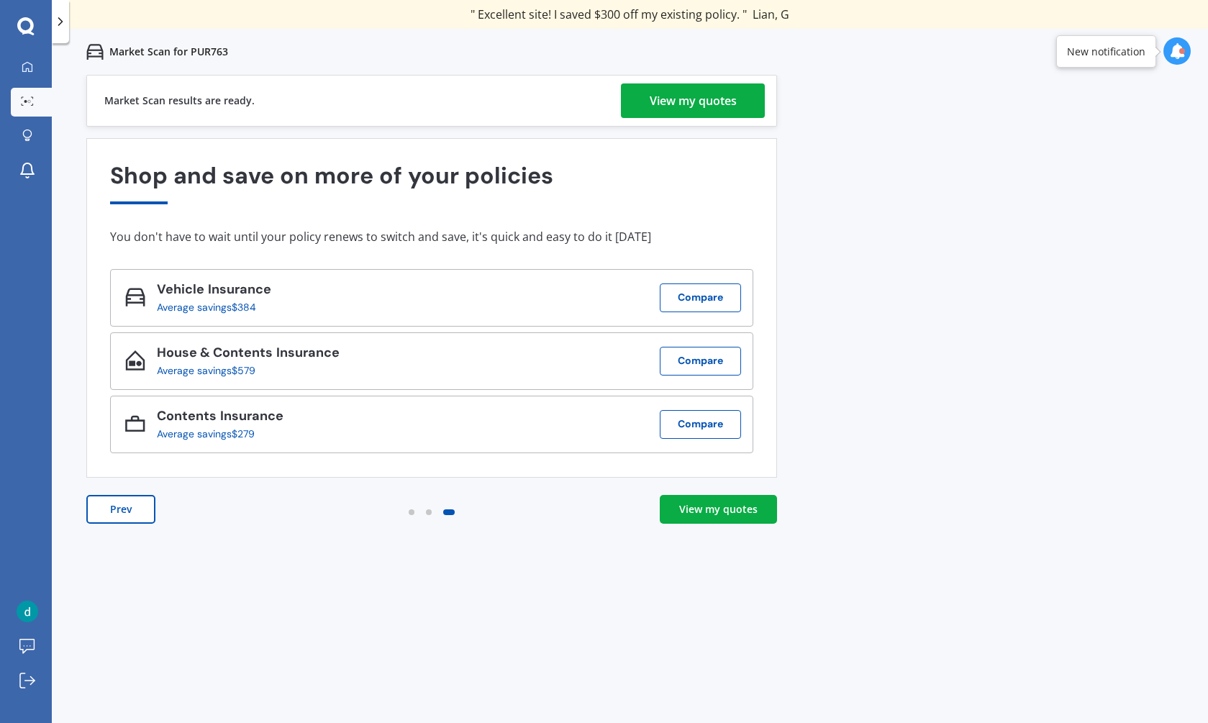
click at [727, 507] on div "View my quotes" at bounding box center [718, 509] width 78 height 14
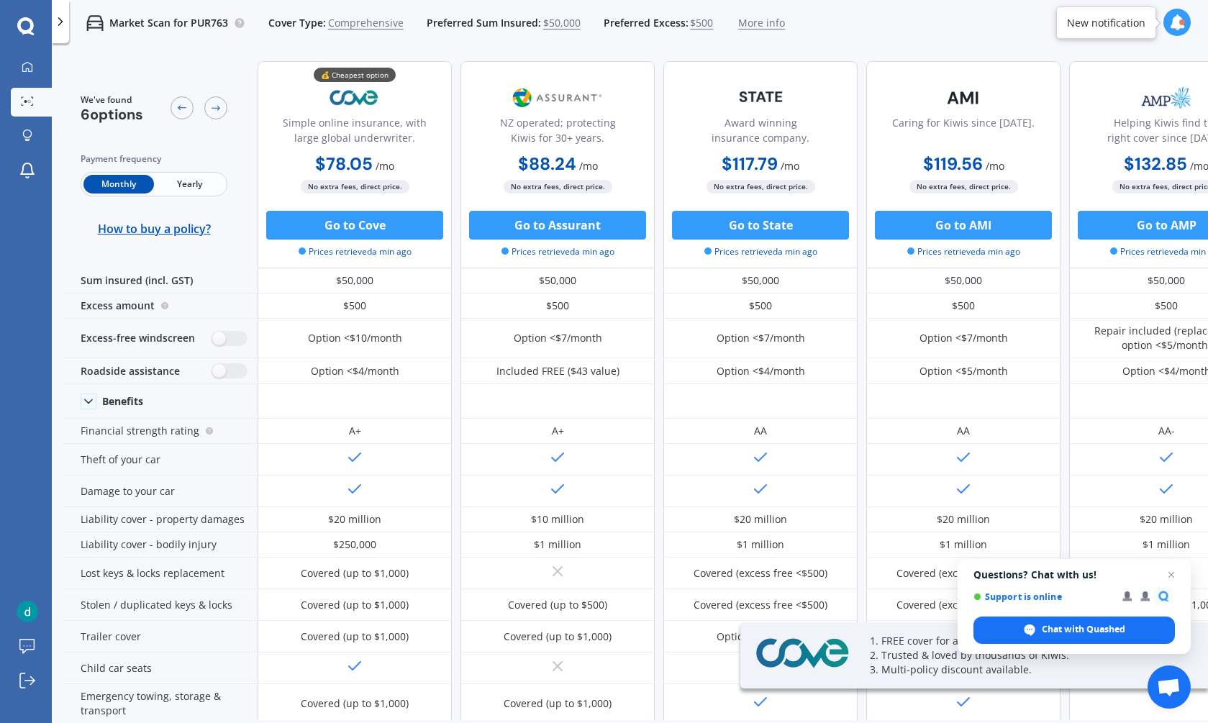
click at [189, 182] on span "Yearly" at bounding box center [189, 184] width 71 height 19
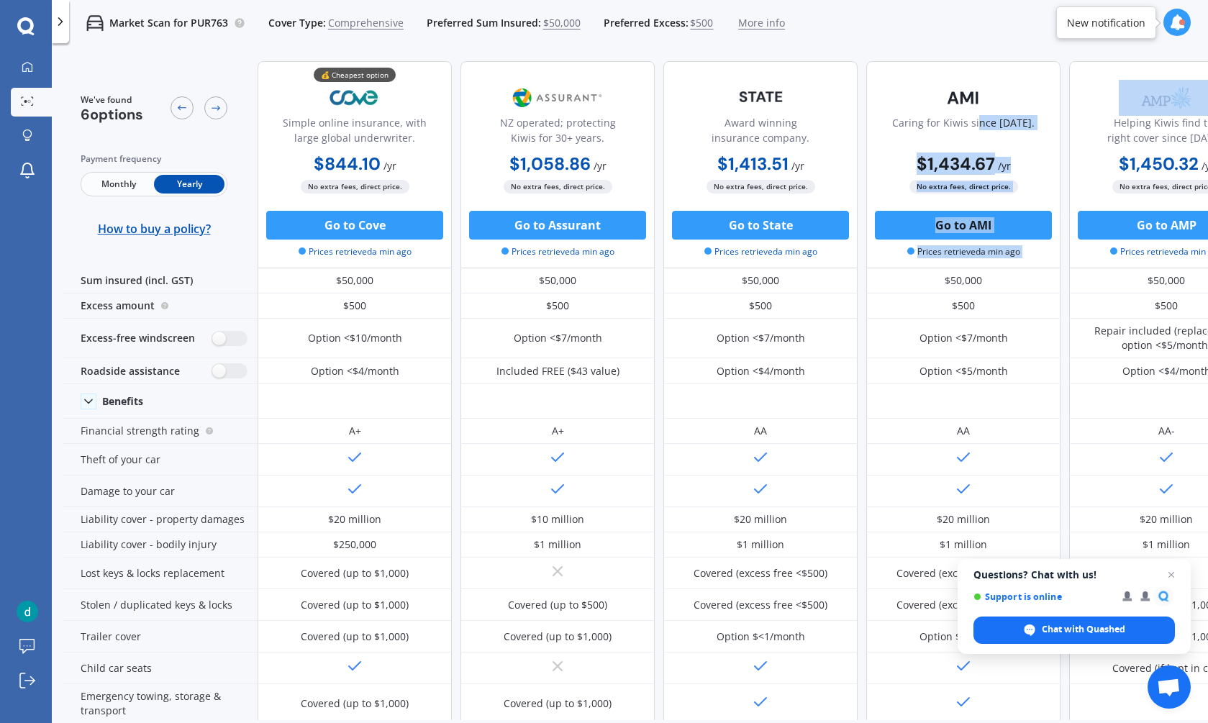
drag, startPoint x: 1087, startPoint y: 125, endPoint x: 985, endPoint y: 125, distance: 102.9
click at [985, 125] on div "💰 Cheapest option Simple online insurance, with large global underwriter. $844.…" at bounding box center [862, 164] width 1209 height 207
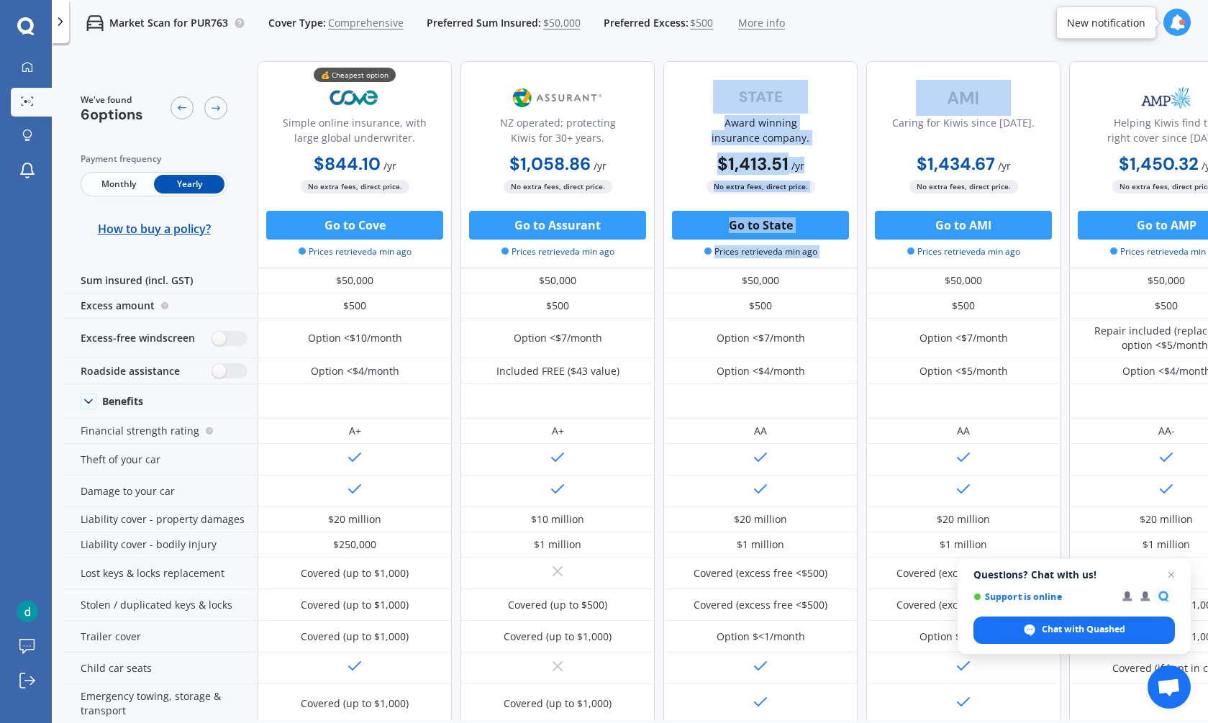
drag, startPoint x: 928, startPoint y: 79, endPoint x: 846, endPoint y: 77, distance: 82.1
click at [846, 77] on div "💰 Cheapest option Simple online insurance, with large global underwriter. $844.…" at bounding box center [862, 164] width 1209 height 207
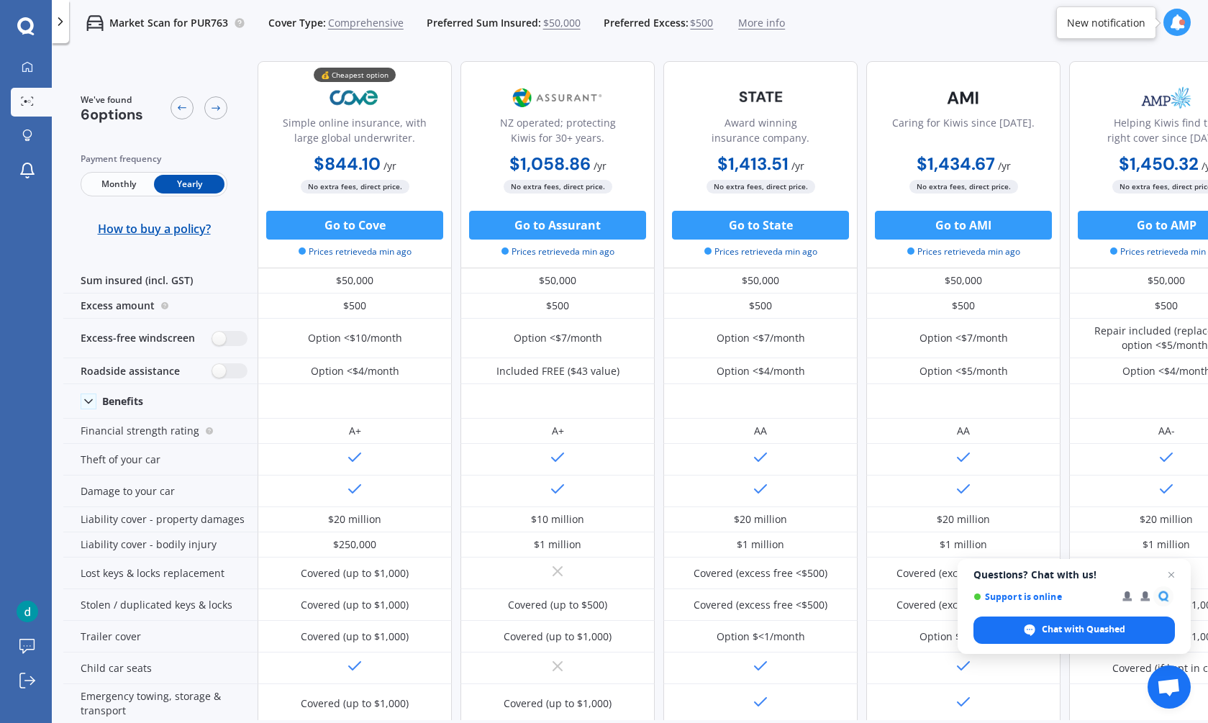
drag, startPoint x: 941, startPoint y: 25, endPoint x: 900, endPoint y: 26, distance: 40.3
click at [900, 26] on div "Market Scan for PUR763 Cover Type: Comprehensive Preferred Sum Insured: $50,000…" at bounding box center [630, 23] width 1157 height 46
click at [98, 60] on div "We've found 6 options Payment frequency Monthly Yearly How to buy a policy? 💰 C…" at bounding box center [764, 643] width 1403 height 1187
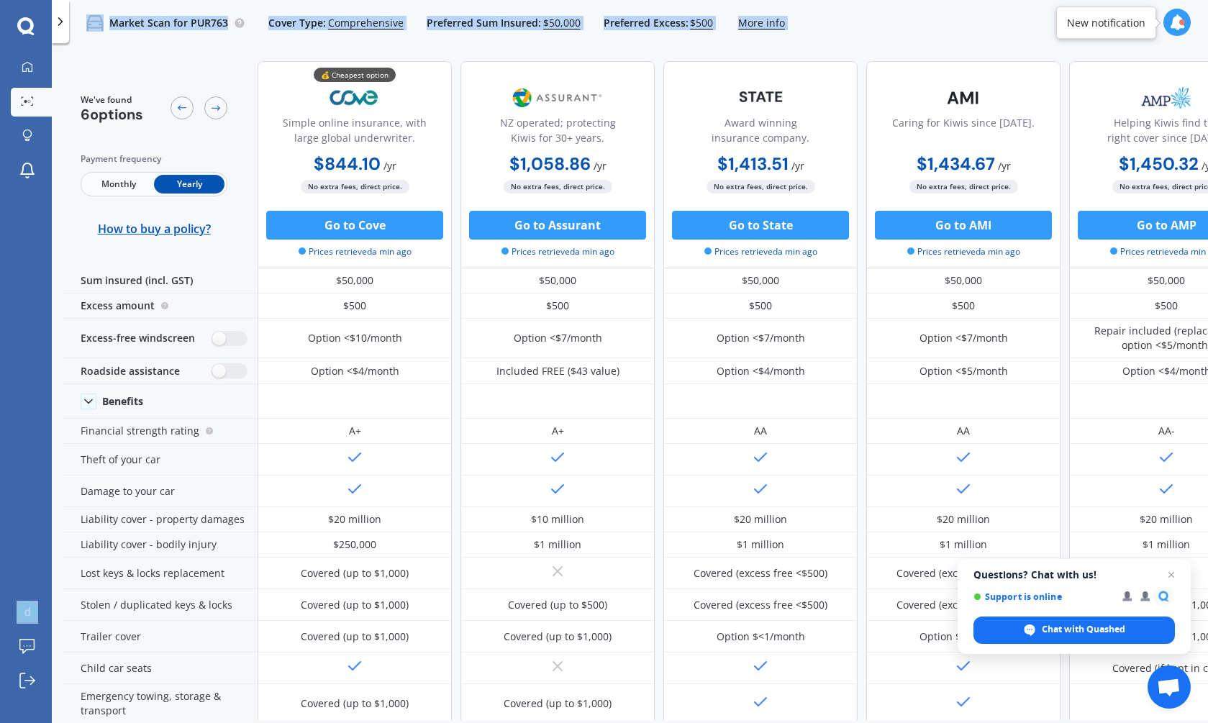
drag, startPoint x: 104, startPoint y: 55, endPoint x: 47, endPoint y: 50, distance: 57.0
click at [47, 50] on div "My Dashboard Market Scan Explore insurance Notifications [PERSON_NAME] Submit f…" at bounding box center [604, 361] width 1208 height 723
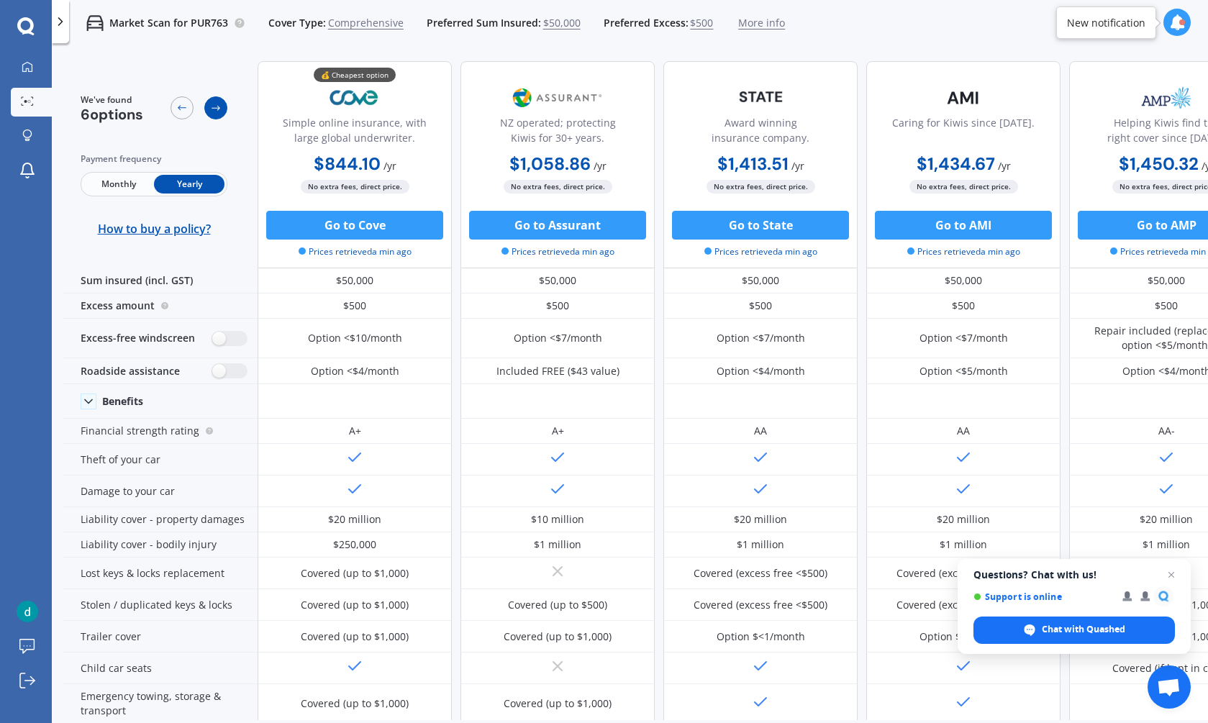
click at [214, 106] on icon at bounding box center [216, 108] width 12 height 12
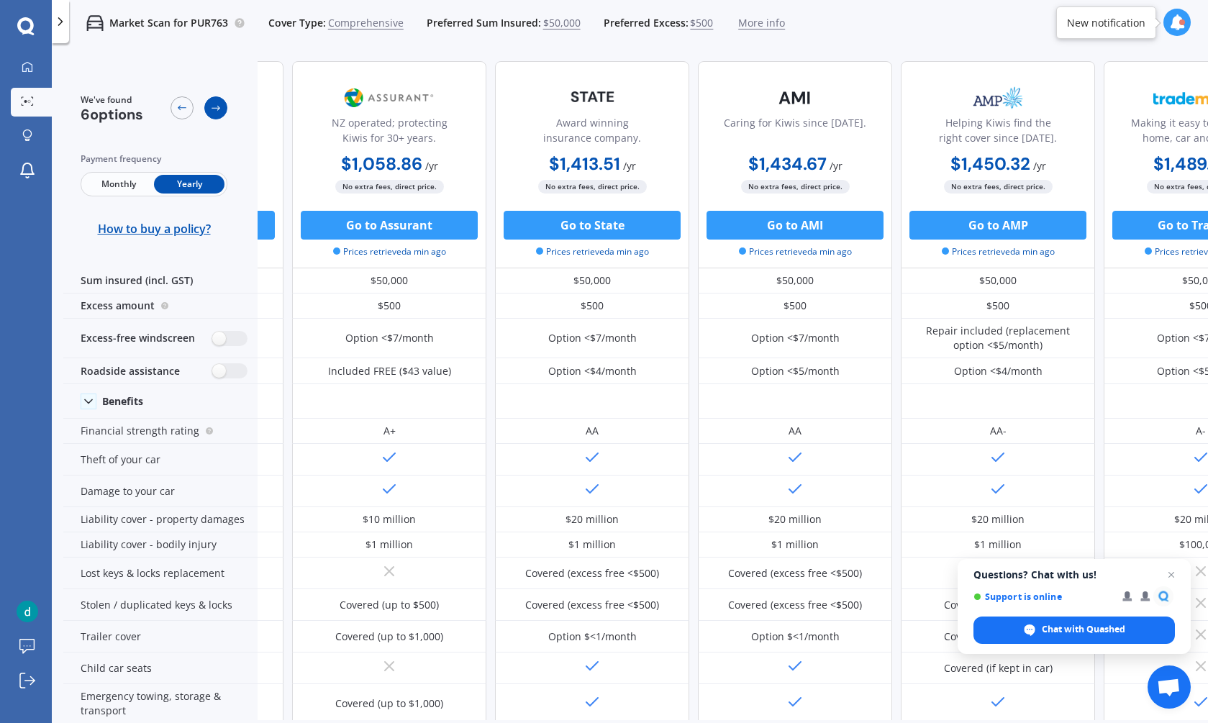
scroll to position [0, 194]
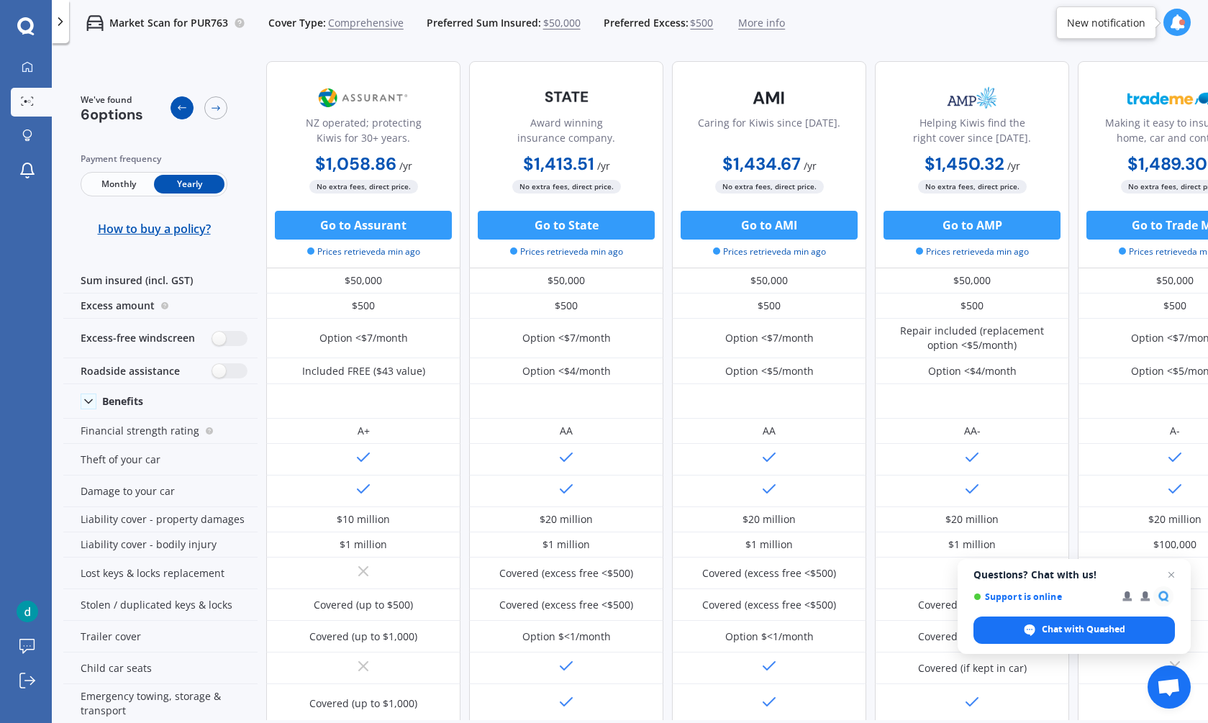
click at [178, 107] on icon at bounding box center [182, 108] width 12 height 12
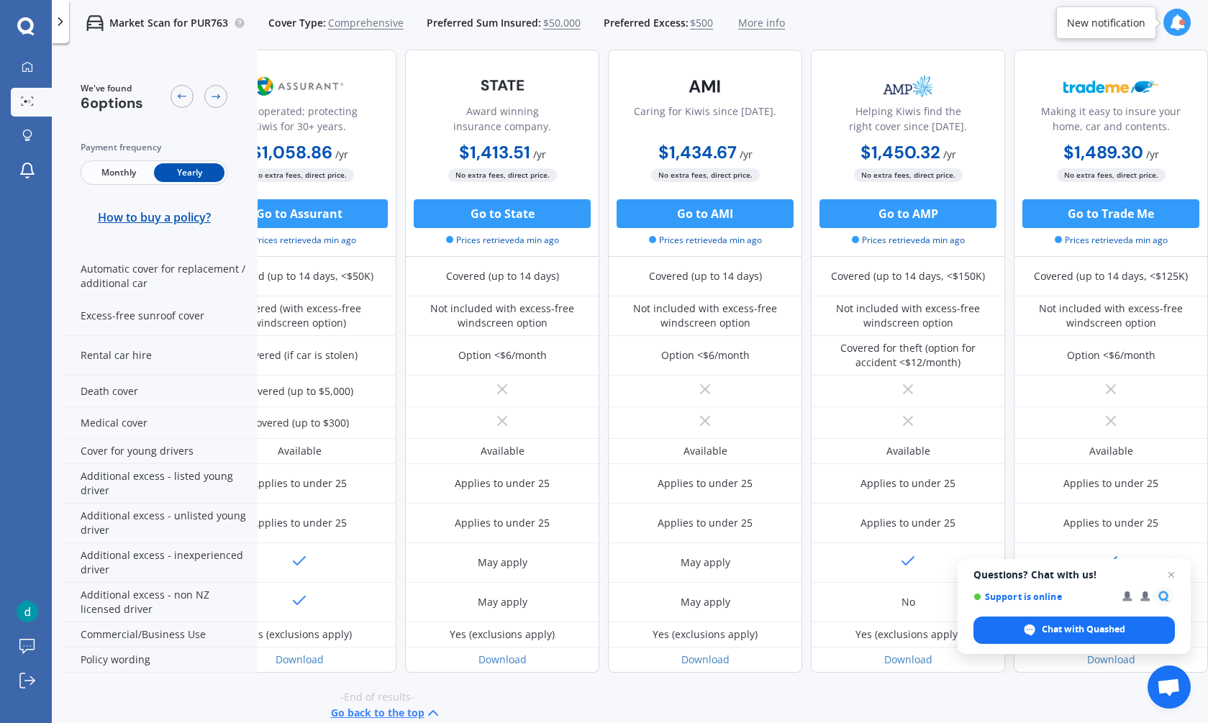
scroll to position [0, 0]
click at [179, 95] on icon at bounding box center [182, 97] width 12 height 12
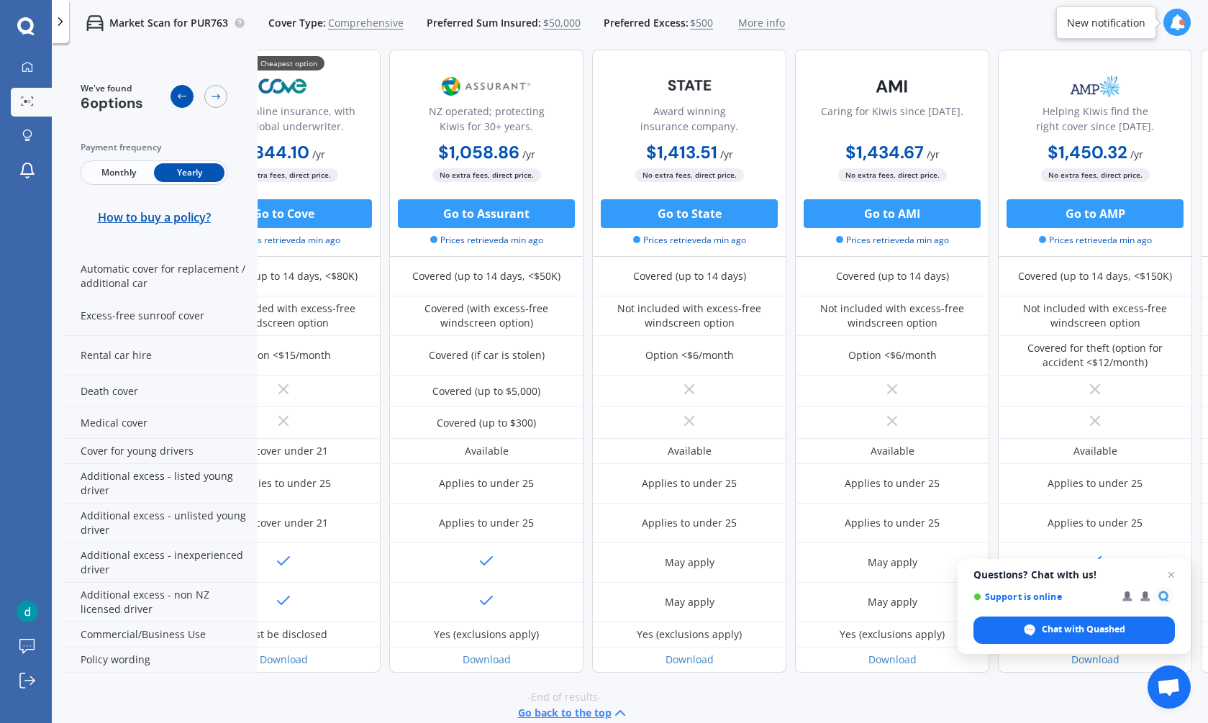
click at [179, 95] on icon at bounding box center [182, 97] width 12 height 12
